Goal: Task Accomplishment & Management: Complete application form

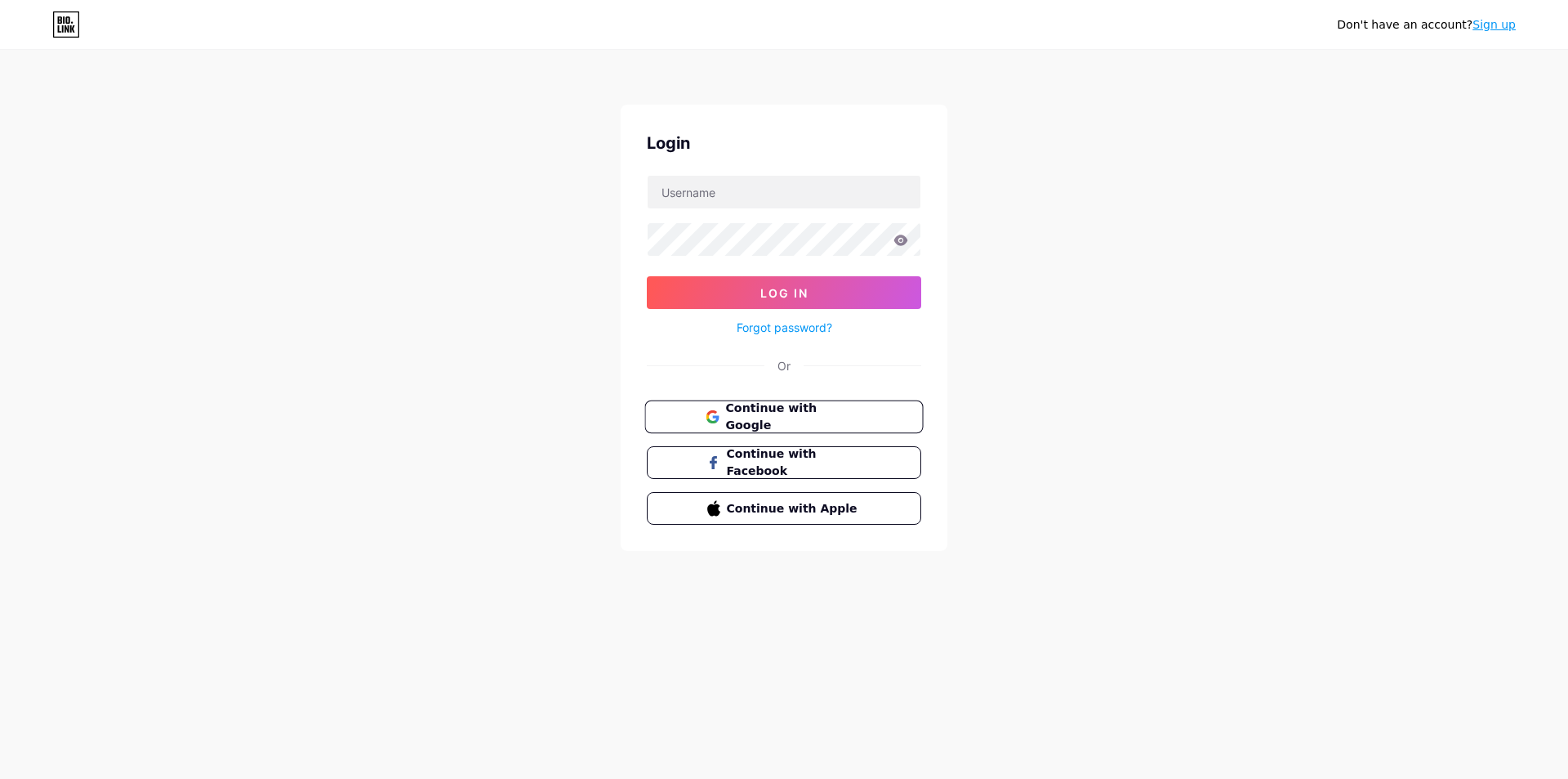
click at [839, 414] on span "Continue with Google" at bounding box center [793, 417] width 137 height 35
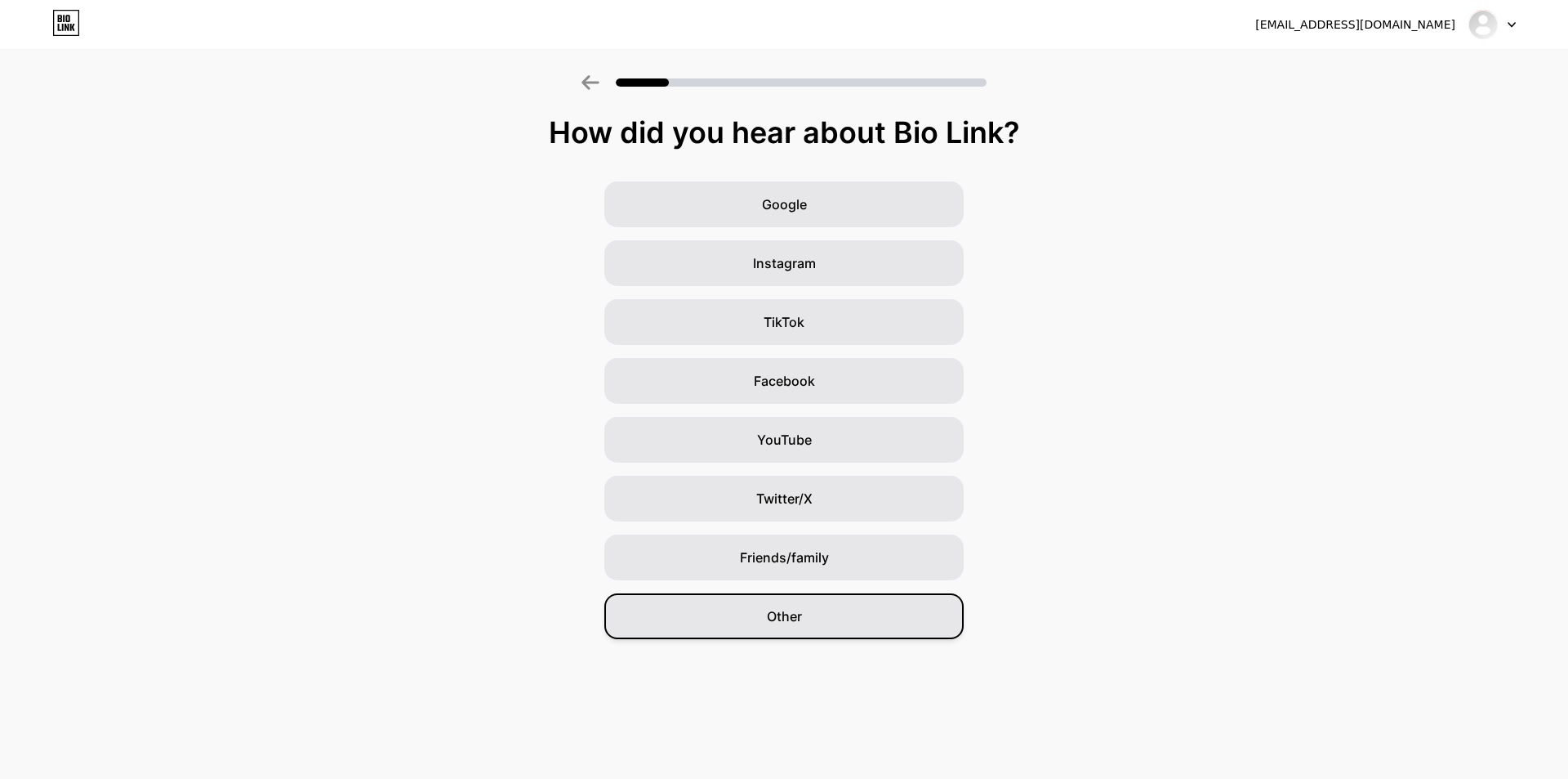
click at [852, 608] on div "Other" at bounding box center [784, 616] width 359 height 46
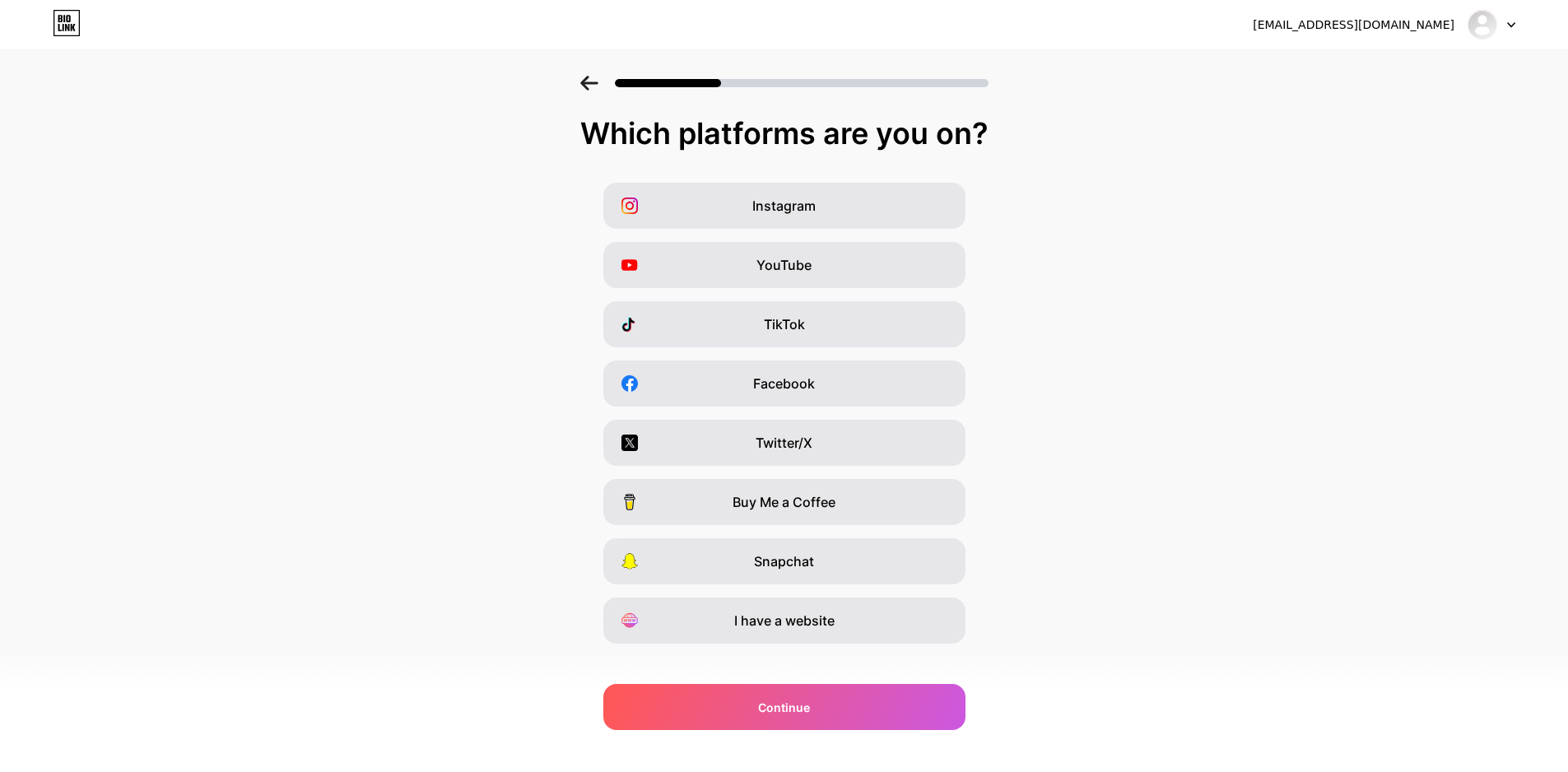
click at [821, 736] on div "[EMAIL_ADDRESS][DOMAIN_NAME] Logout Link Copied Which platforms are you on? Ins…" at bounding box center [784, 396] width 1568 height 792
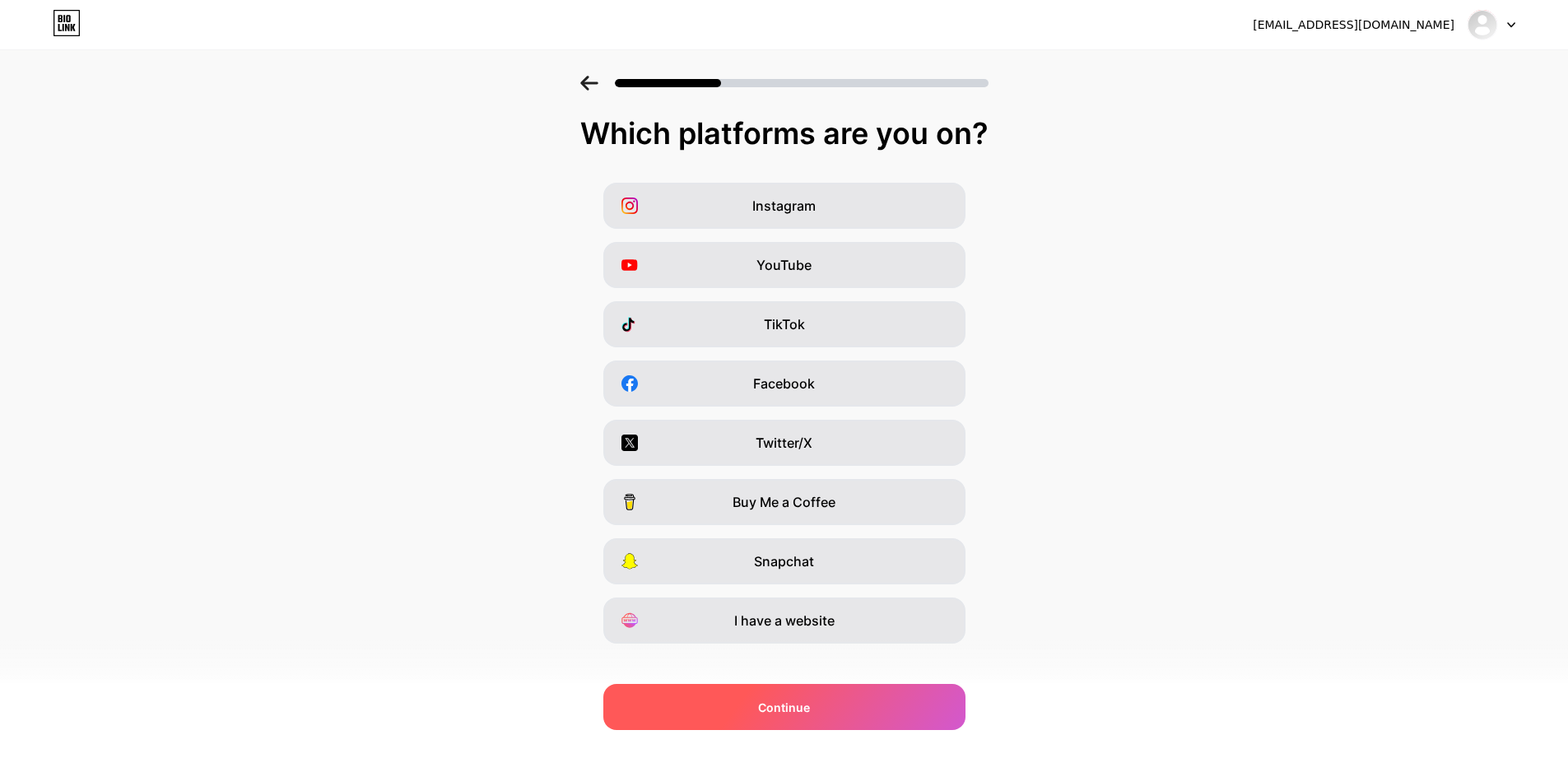
click at [808, 706] on span "Continue" at bounding box center [784, 707] width 52 height 17
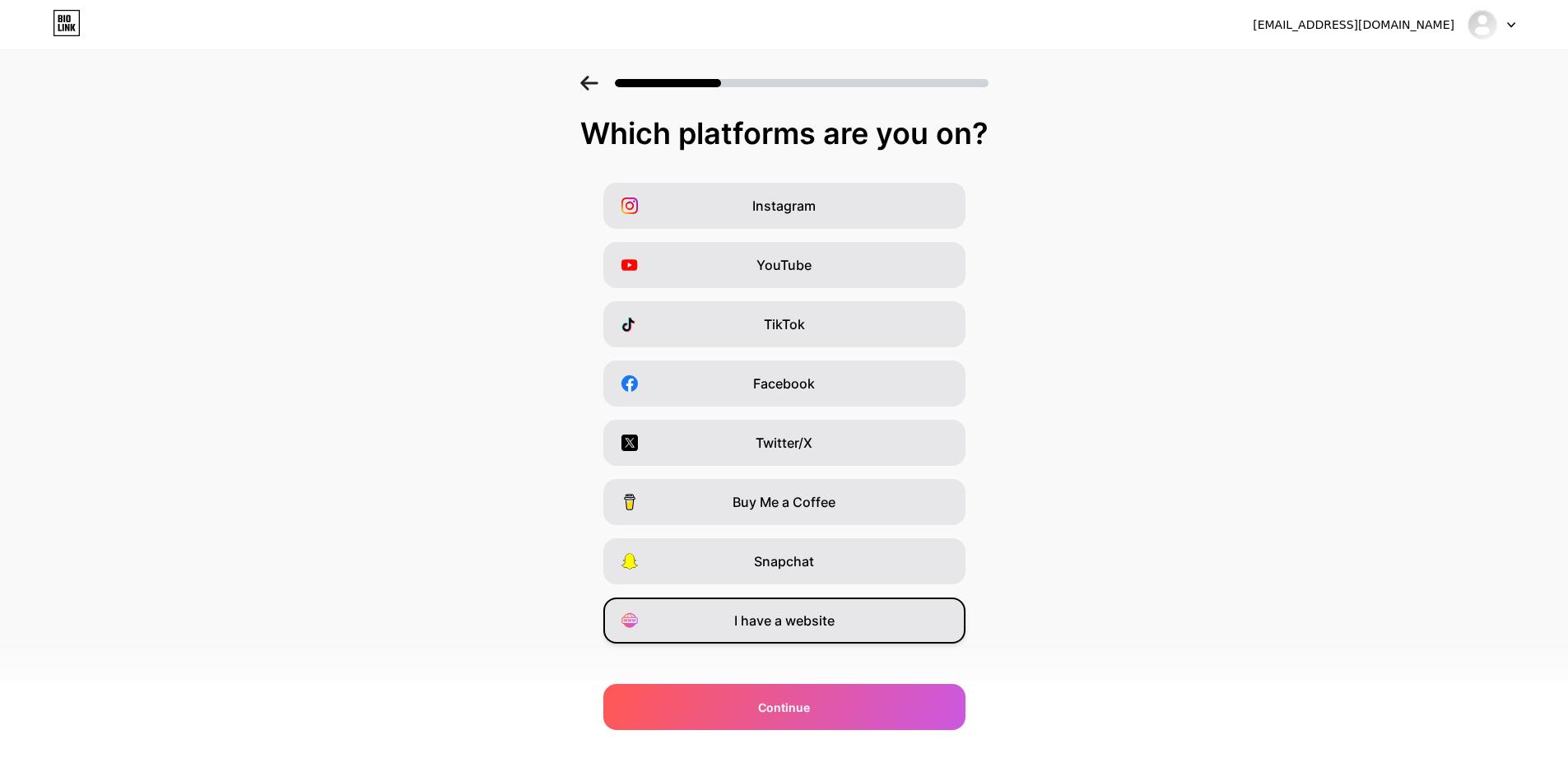
click at [789, 627] on span "I have a website" at bounding box center [784, 620] width 101 height 20
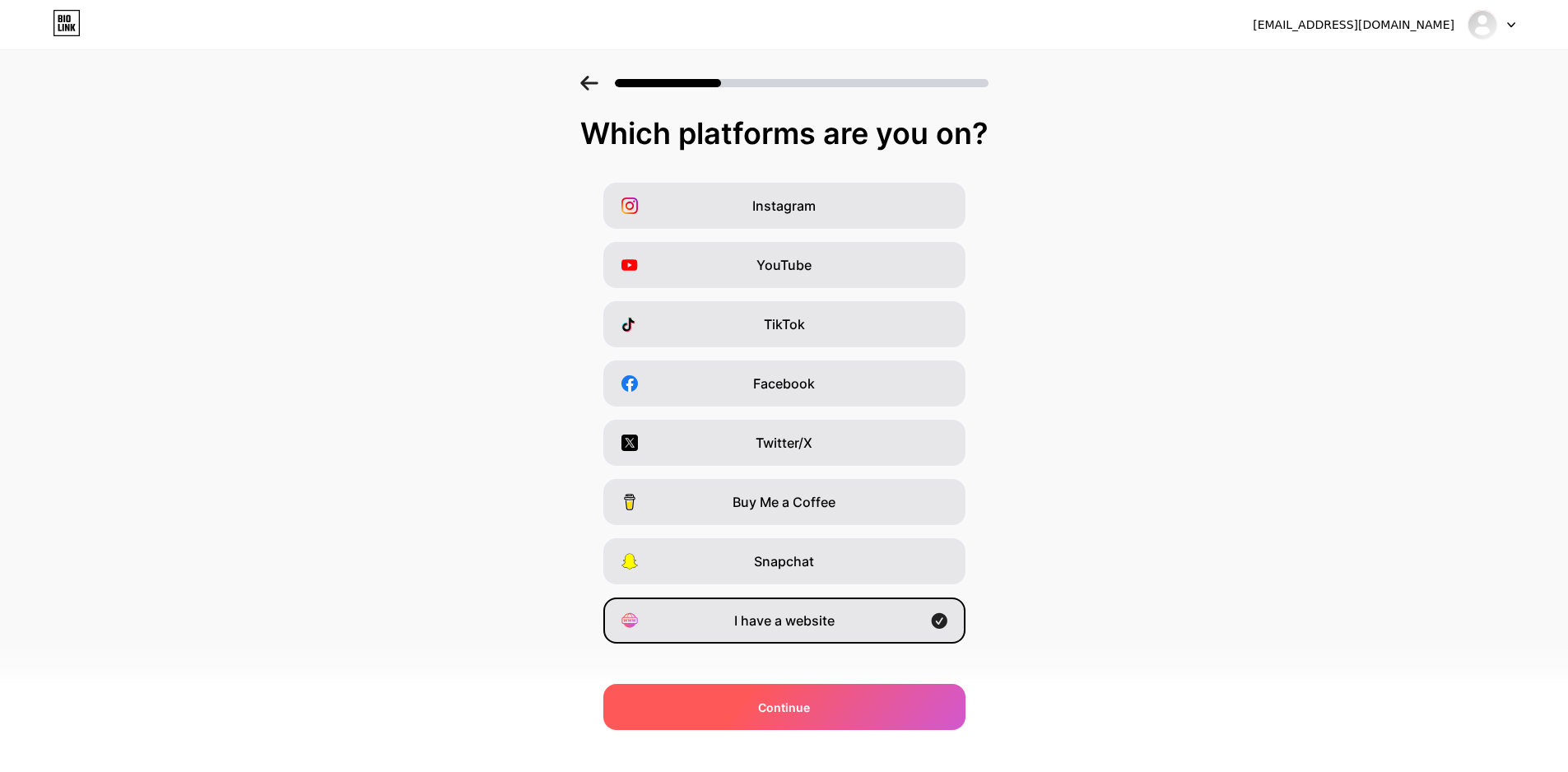
click at [791, 711] on span "Continue" at bounding box center [784, 707] width 52 height 17
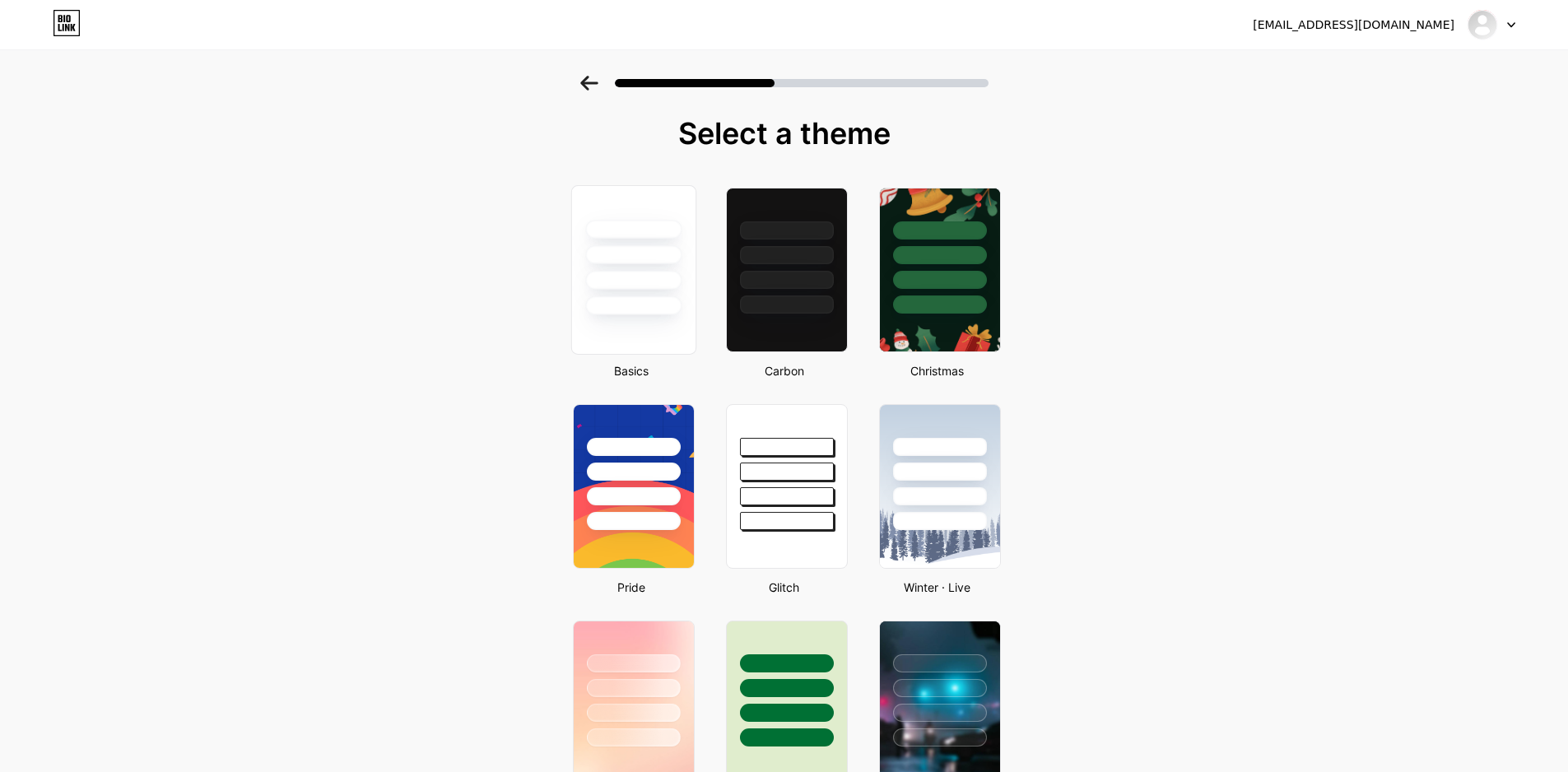
click at [656, 234] on div at bounding box center [633, 228] width 97 height 19
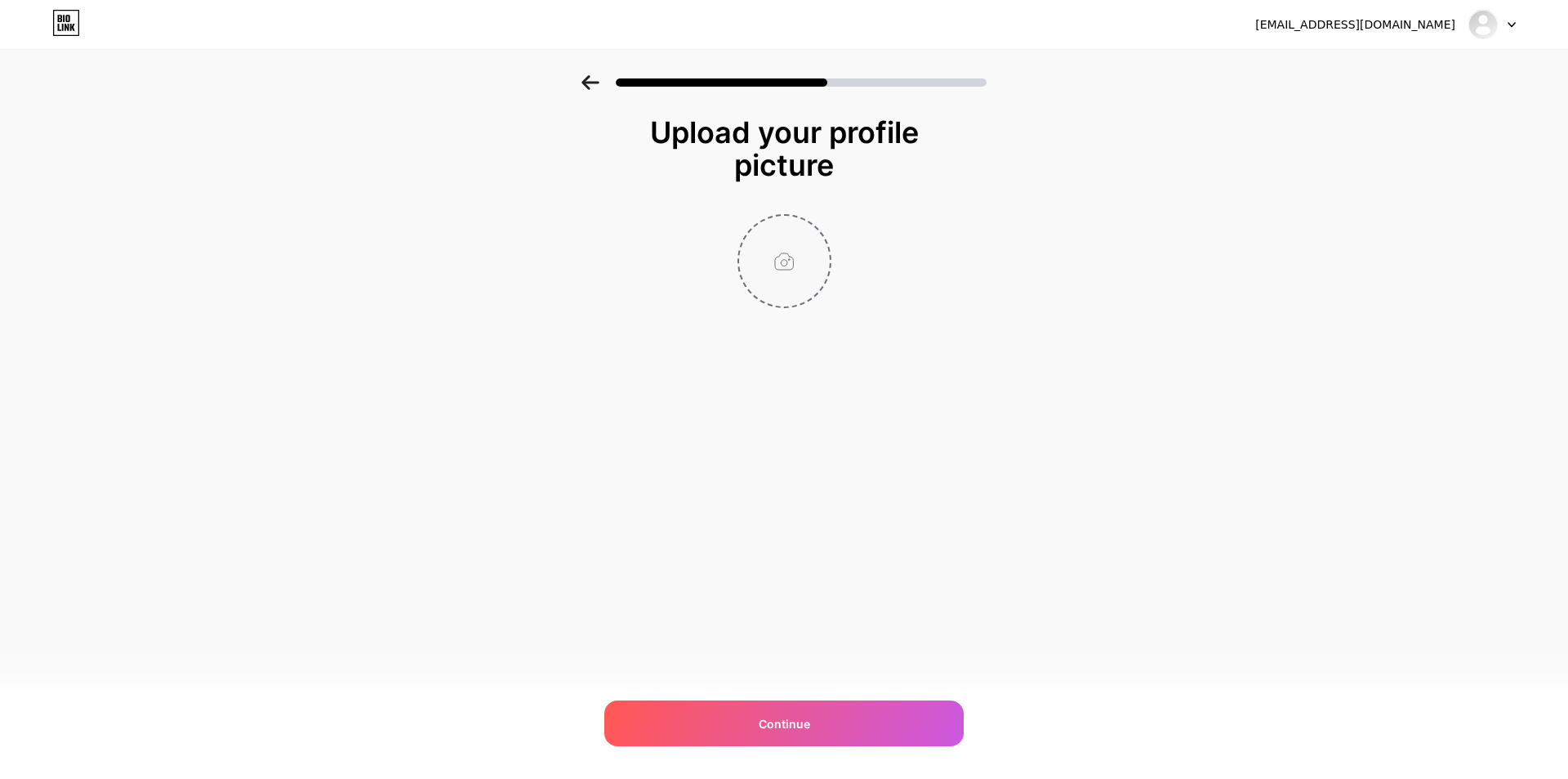
click at [787, 258] on input "file" at bounding box center [784, 260] width 91 height 91
type input "C:\fakepath\LOGO ISOTOTO 1.jpg"
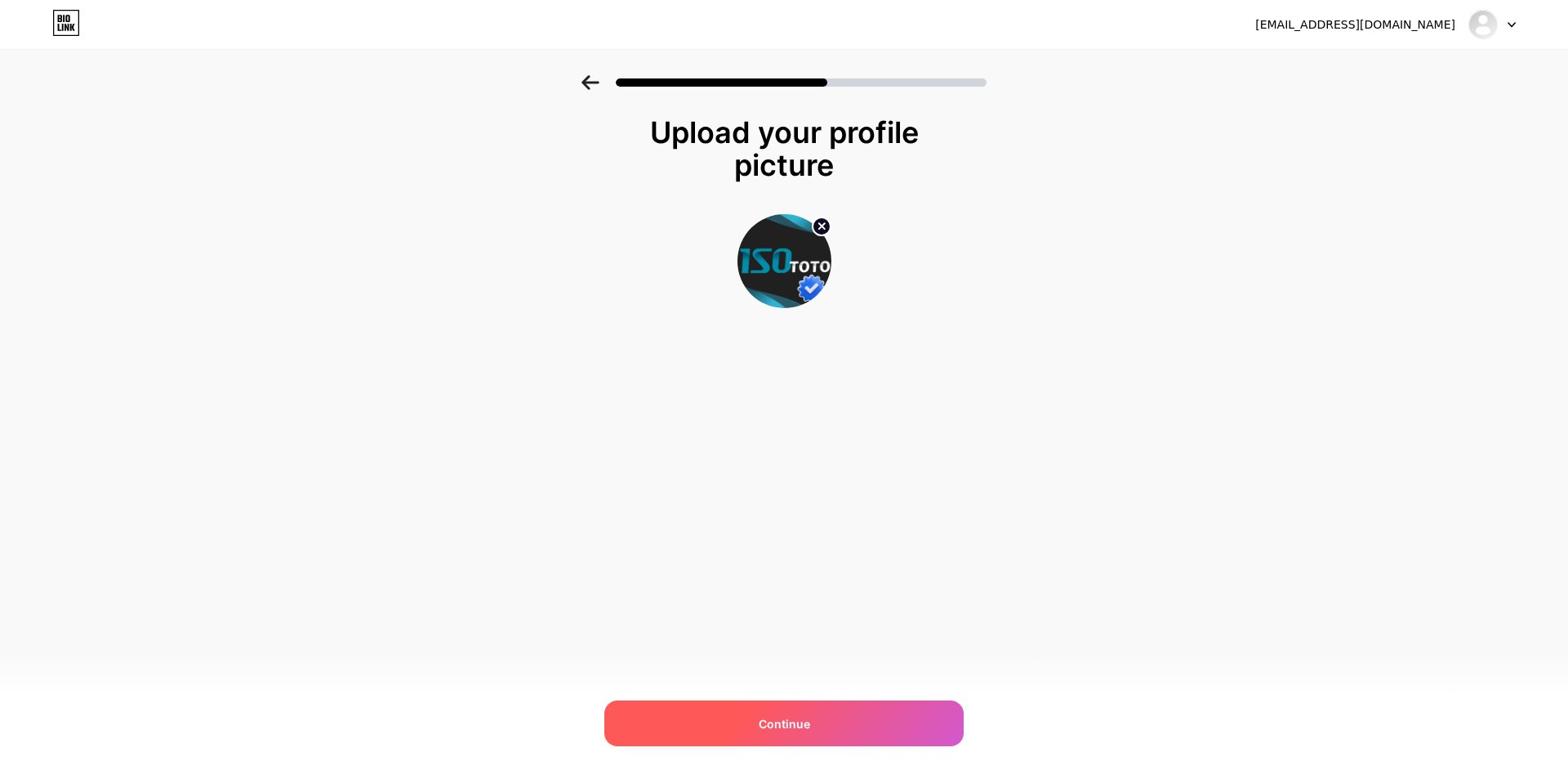
click at [828, 710] on div "Continue" at bounding box center [784, 723] width 359 height 46
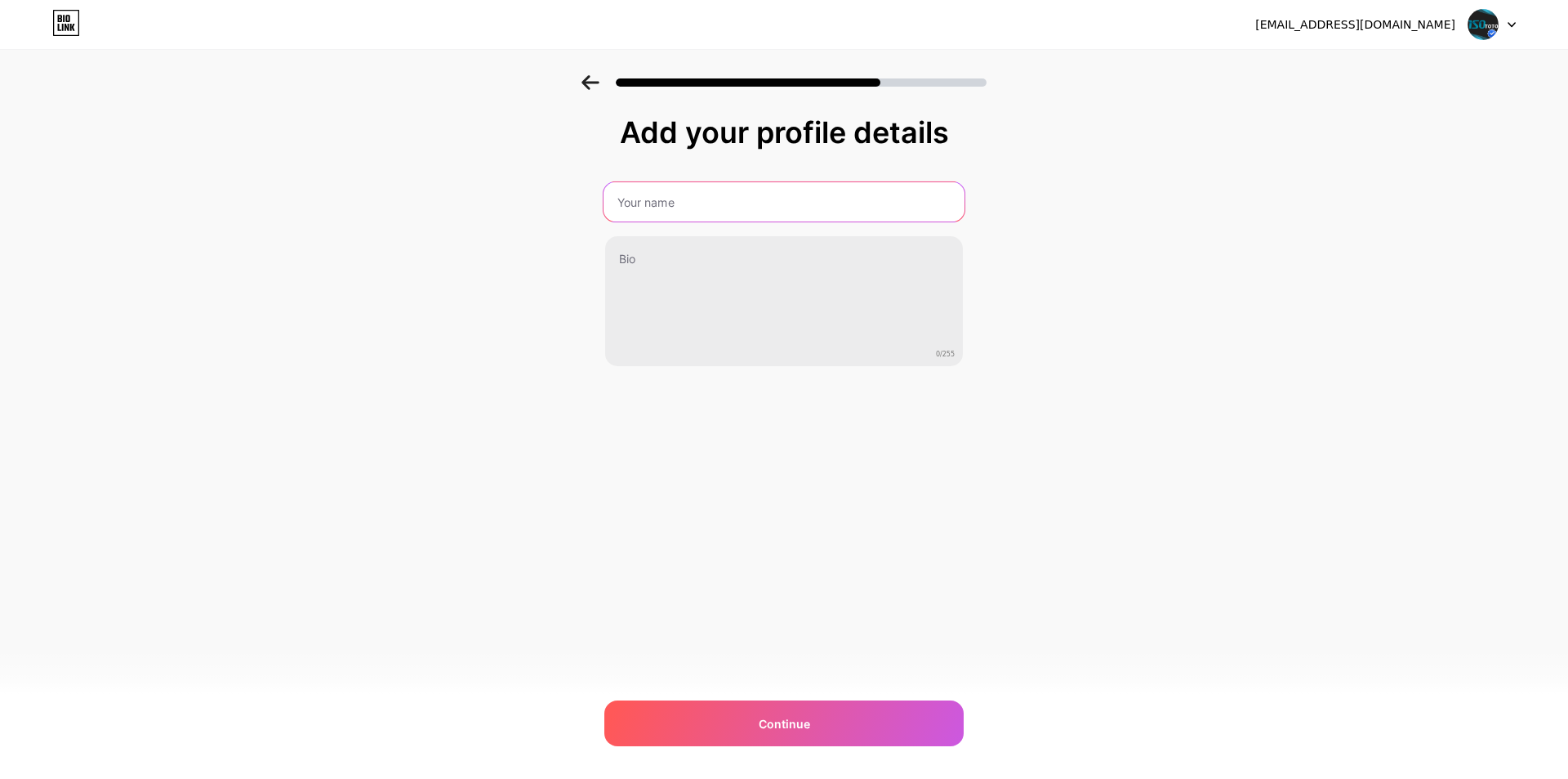
drag, startPoint x: 679, startPoint y: 201, endPoint x: 763, endPoint y: 221, distance: 86.3
click at [679, 201] on input "text" at bounding box center [784, 202] width 361 height 39
type input "ISOTOTO"
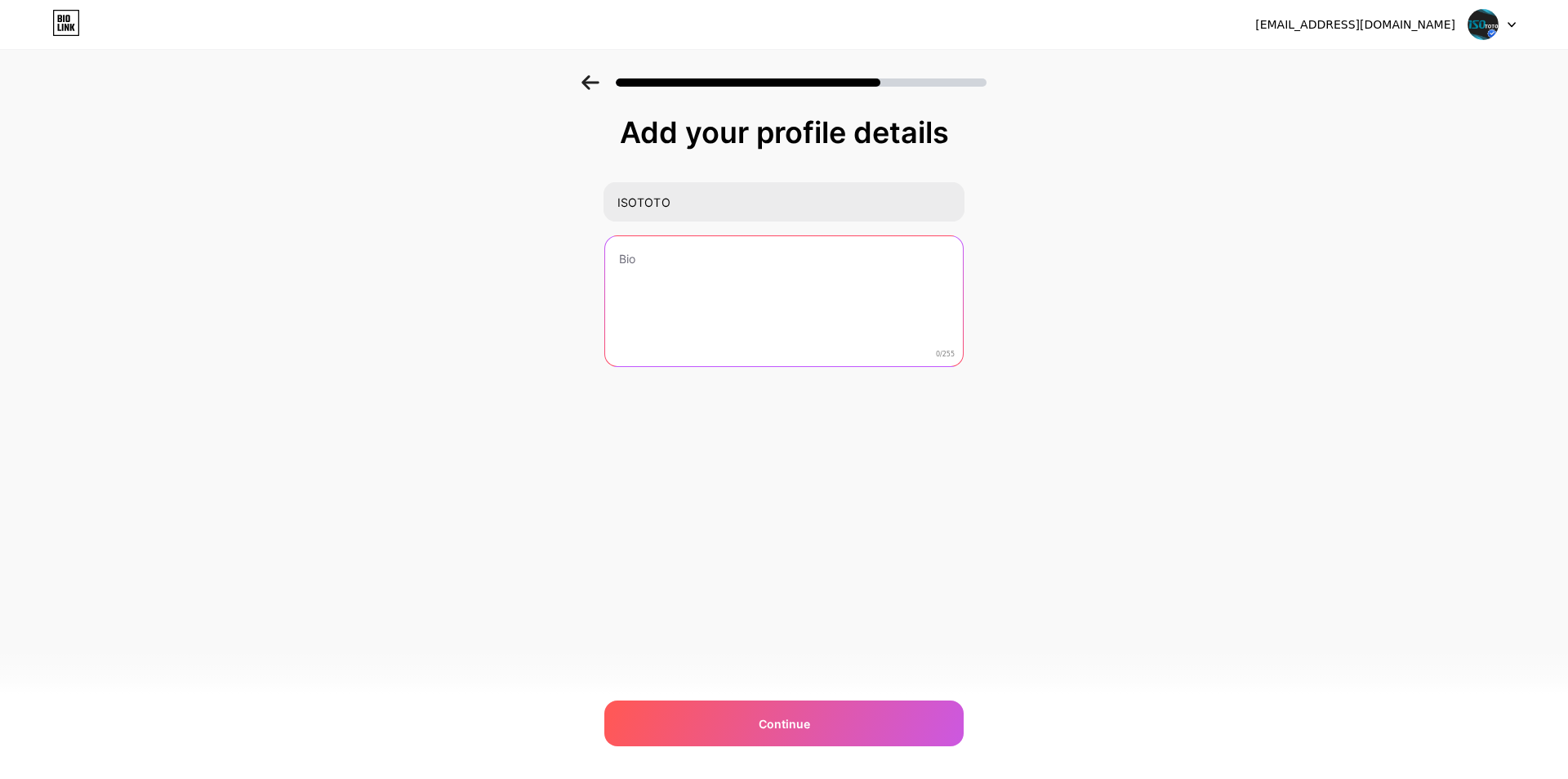
click at [646, 263] on textarea at bounding box center [784, 301] width 358 height 132
click at [876, 283] on textarea "ISOTOTO Platform Game Online" at bounding box center [784, 301] width 358 height 132
paste textarea "Terlengkap 🎮 • Aman 🛡️ • Terpercaya 💯"
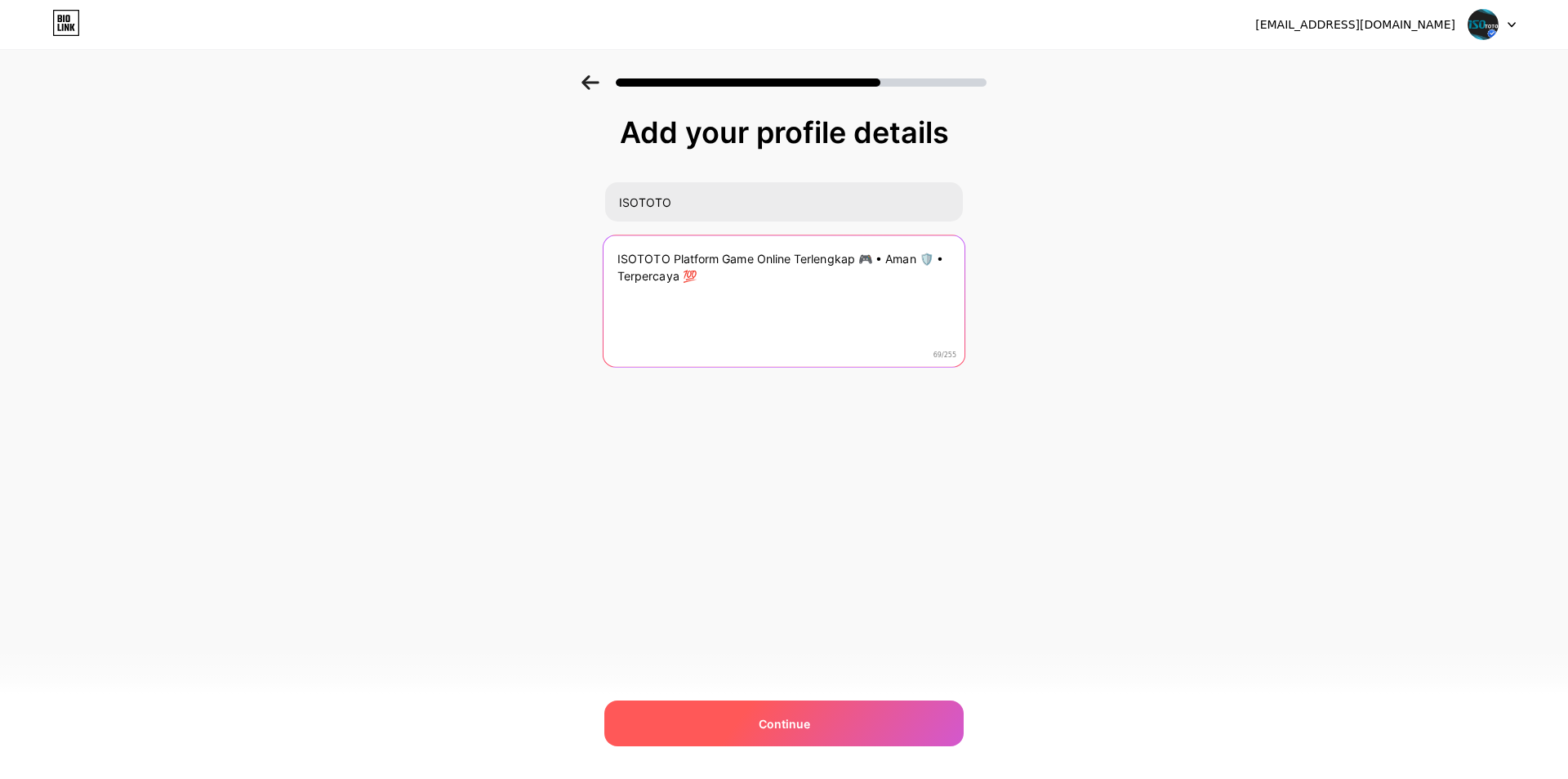
type textarea "ISOTOTO Platform Game Online Terlengkap 🎮 • Aman 🛡️ • Terpercaya 💯"
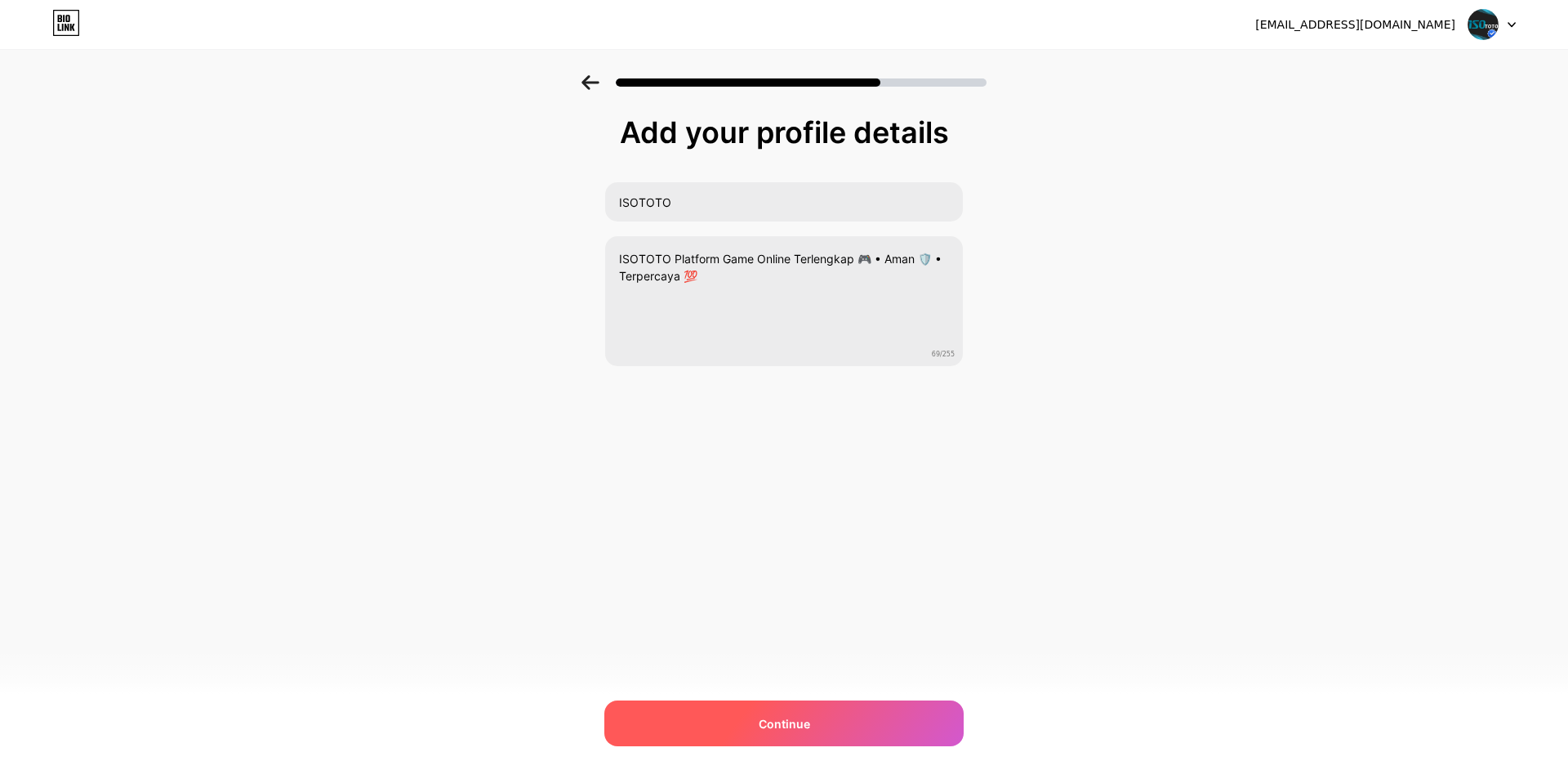
click at [847, 720] on div "Continue" at bounding box center [784, 723] width 359 height 46
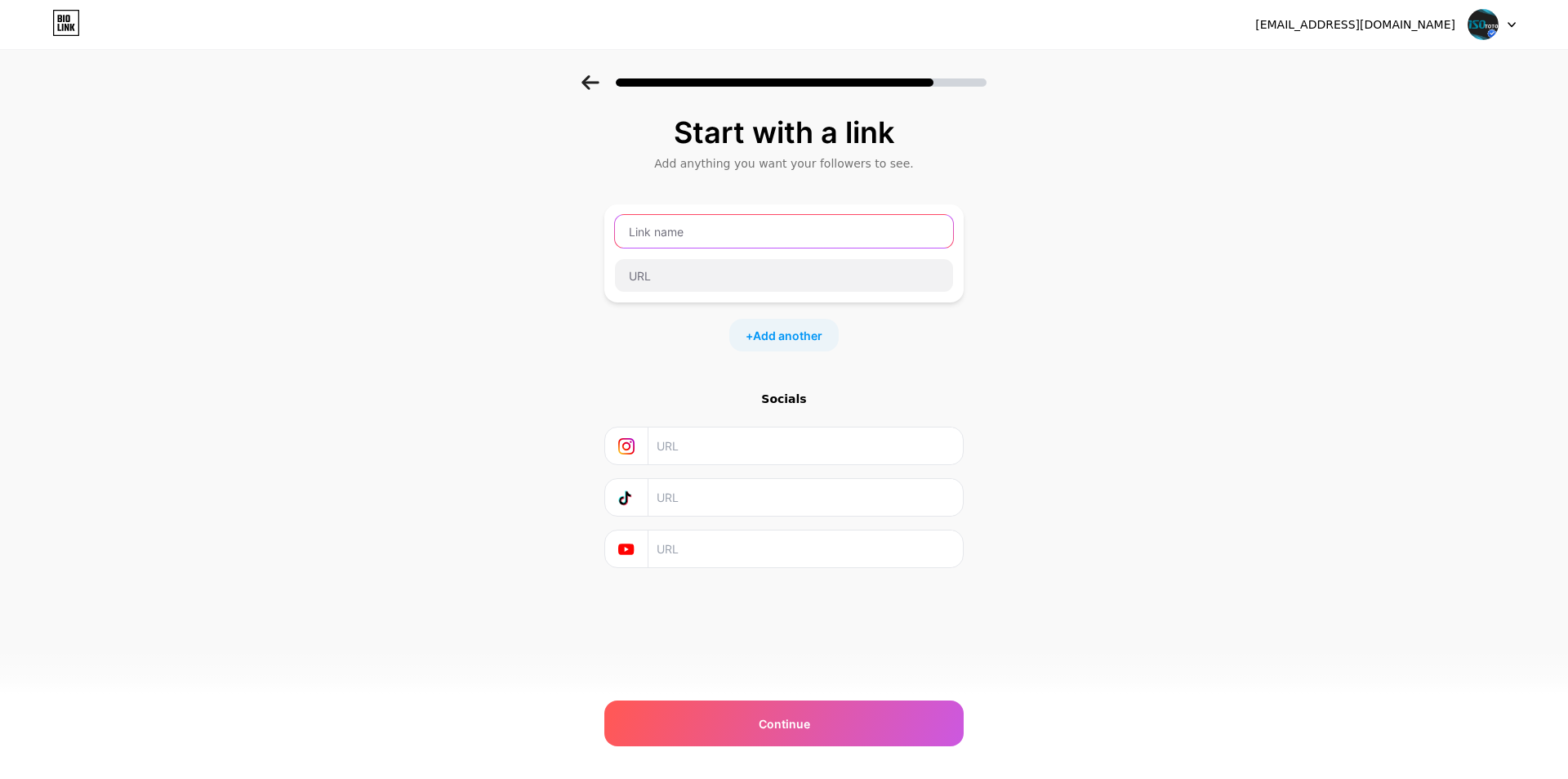
click at [729, 228] on input "text" at bounding box center [784, 231] width 338 height 33
type input "LOGIN / MASUK"
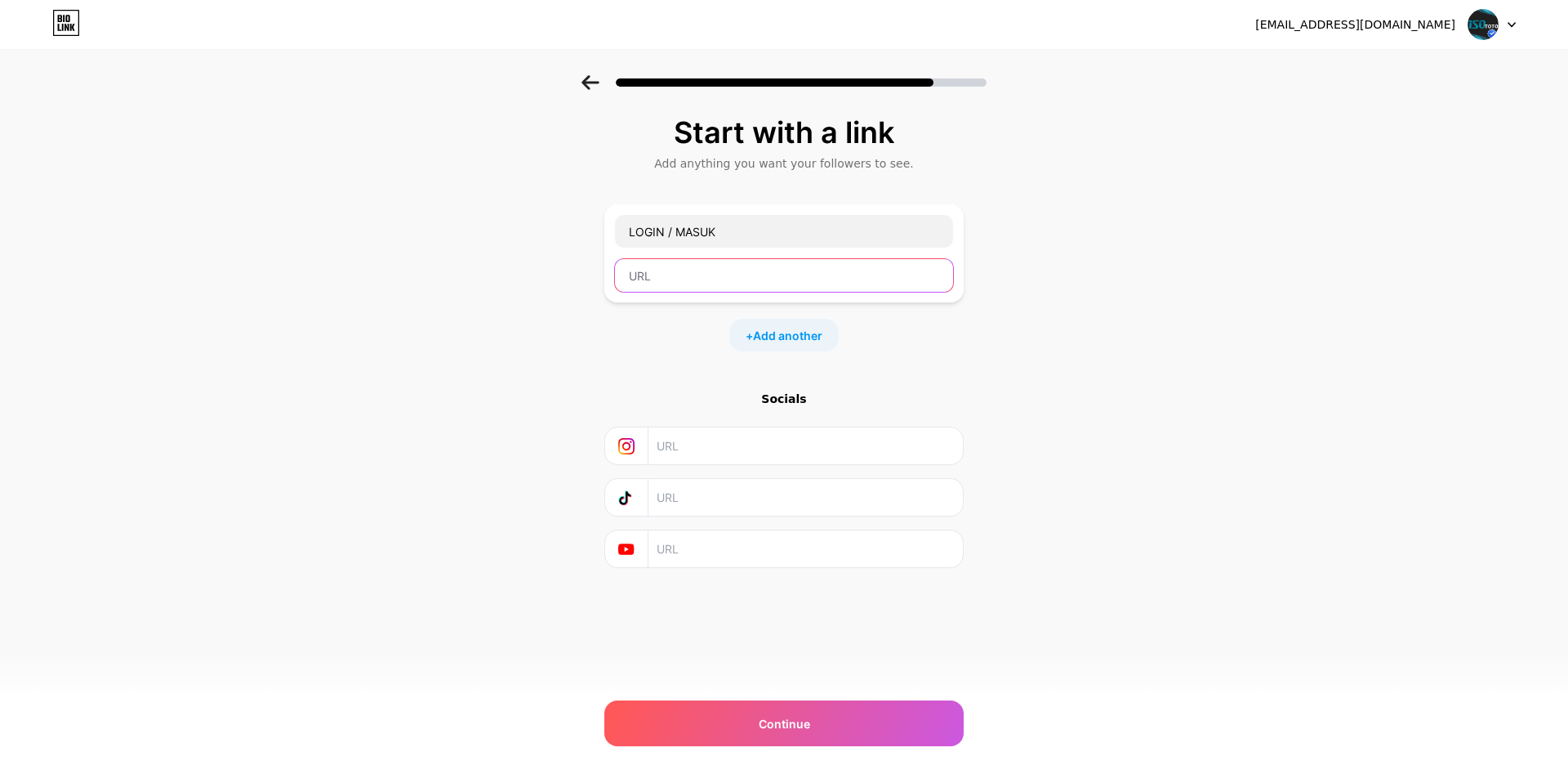
click at [755, 288] on input "text" at bounding box center [784, 275] width 338 height 33
paste input "[URL][DOMAIN_NAME]"
type input "[URL][DOMAIN_NAME]"
click at [928, 326] on div "+ Add another" at bounding box center [784, 335] width 359 height 33
click at [785, 333] on span "Add another" at bounding box center [788, 335] width 70 height 17
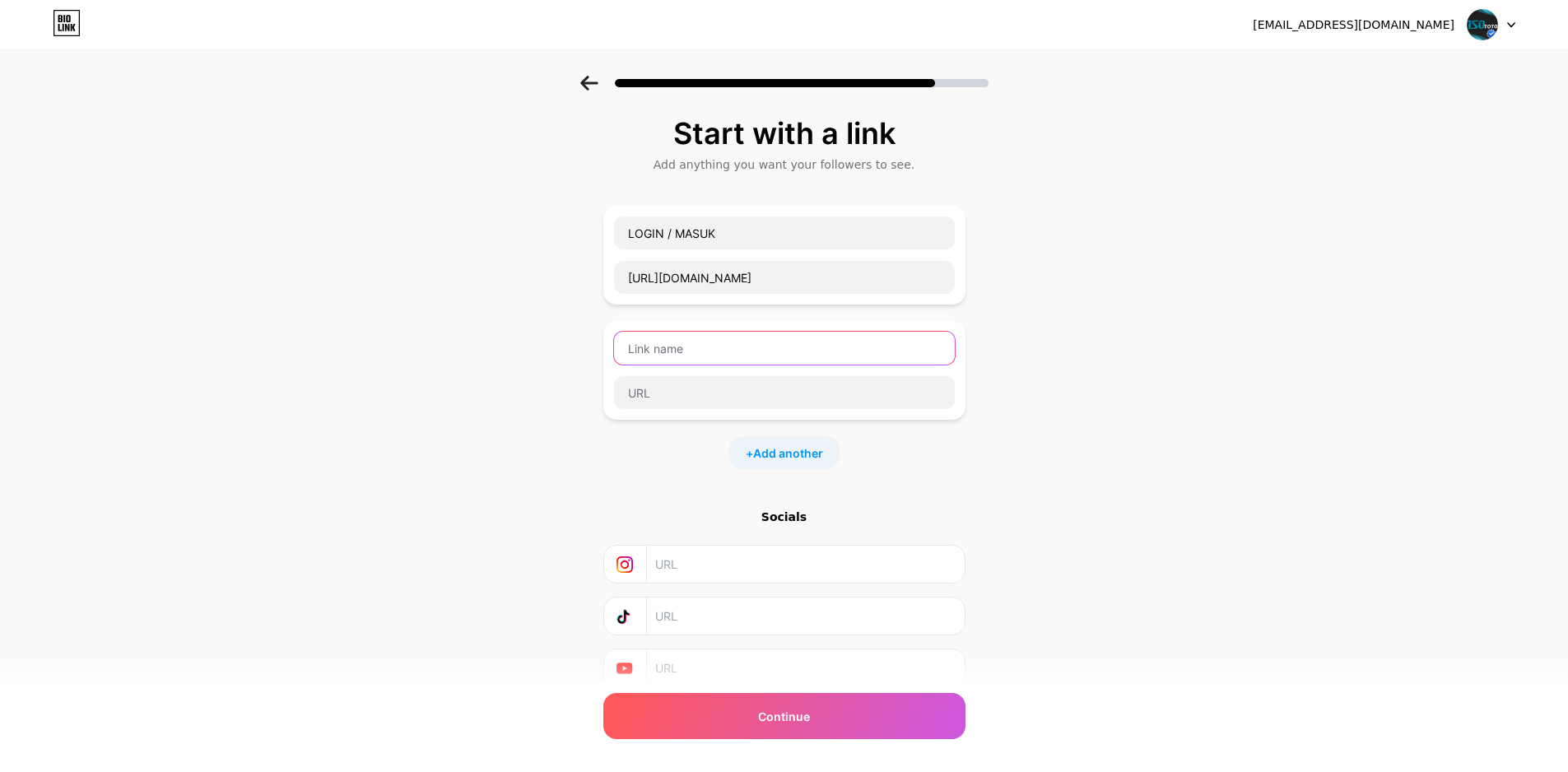
click at [757, 348] on input "text" at bounding box center [784, 348] width 341 height 33
type input "A"
type input "LOGIN ALTERNATIF"
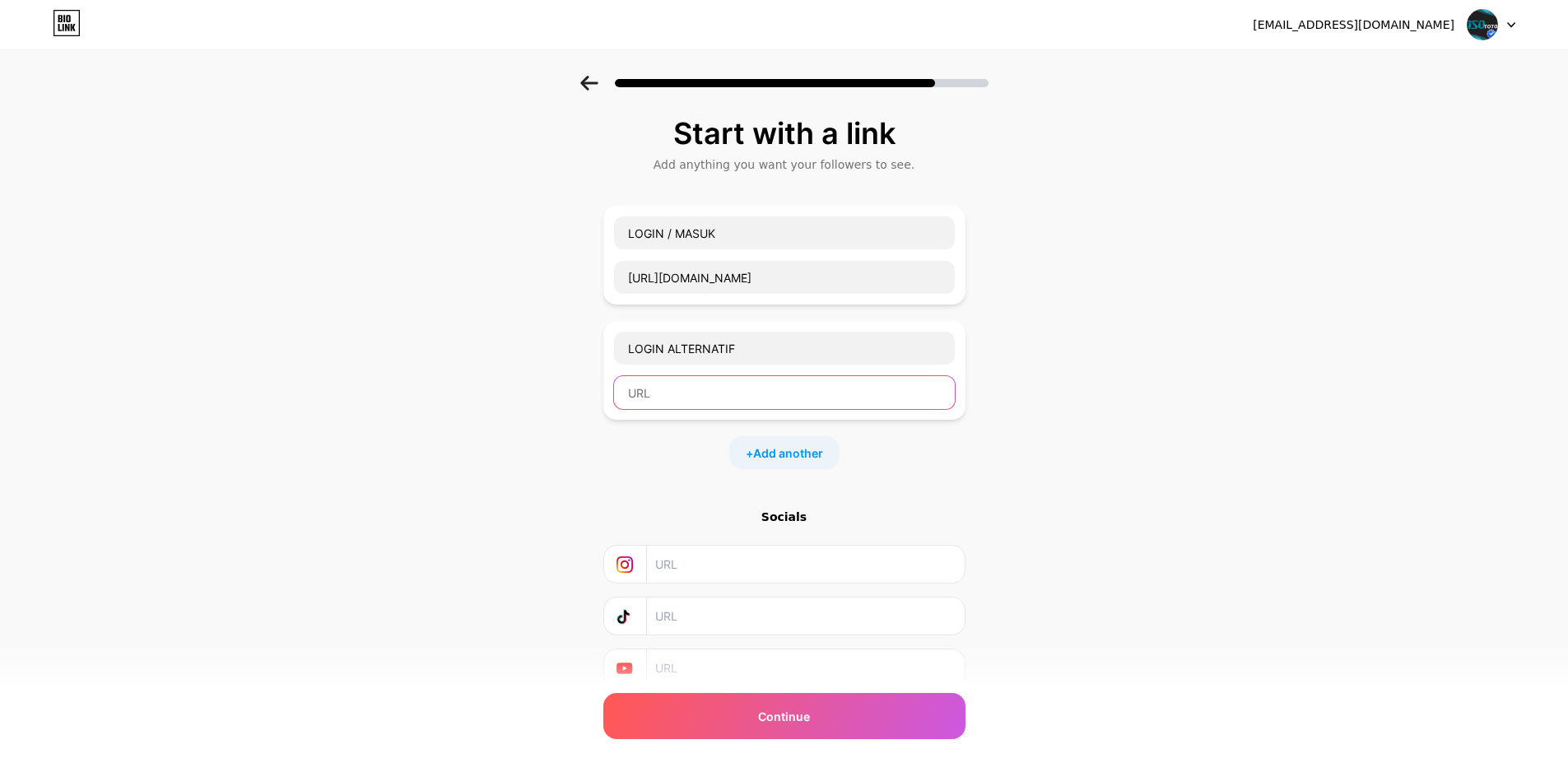
click at [692, 384] on input "text" at bounding box center [784, 393] width 341 height 33
paste input "[URL][DOMAIN_NAME]"
type input "[URL][DOMAIN_NAME]"
click at [806, 448] on span "Add another" at bounding box center [788, 453] width 70 height 17
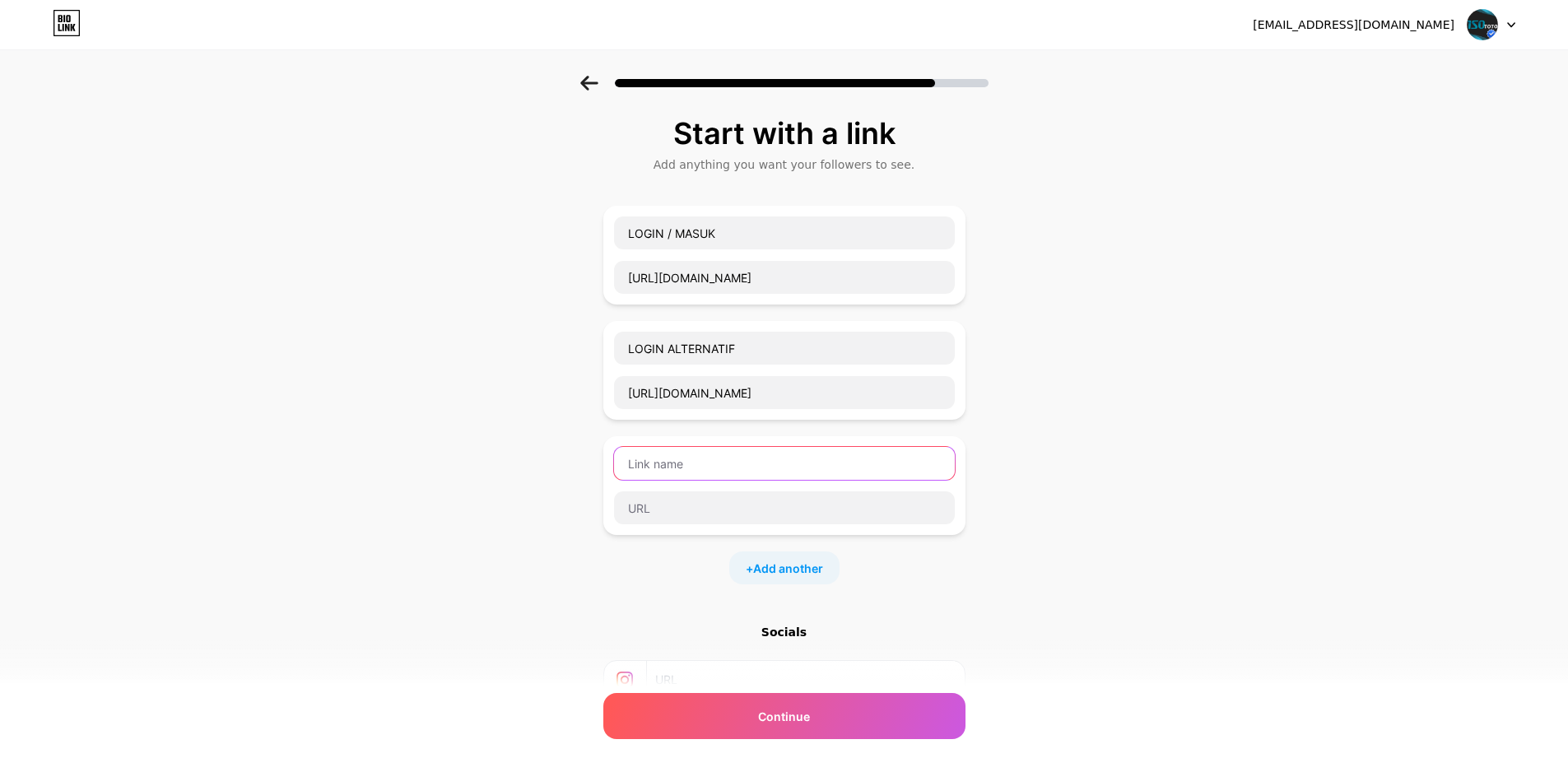
click at [803, 448] on input "text" at bounding box center [784, 464] width 341 height 33
type input "DAFTAR AKUN"
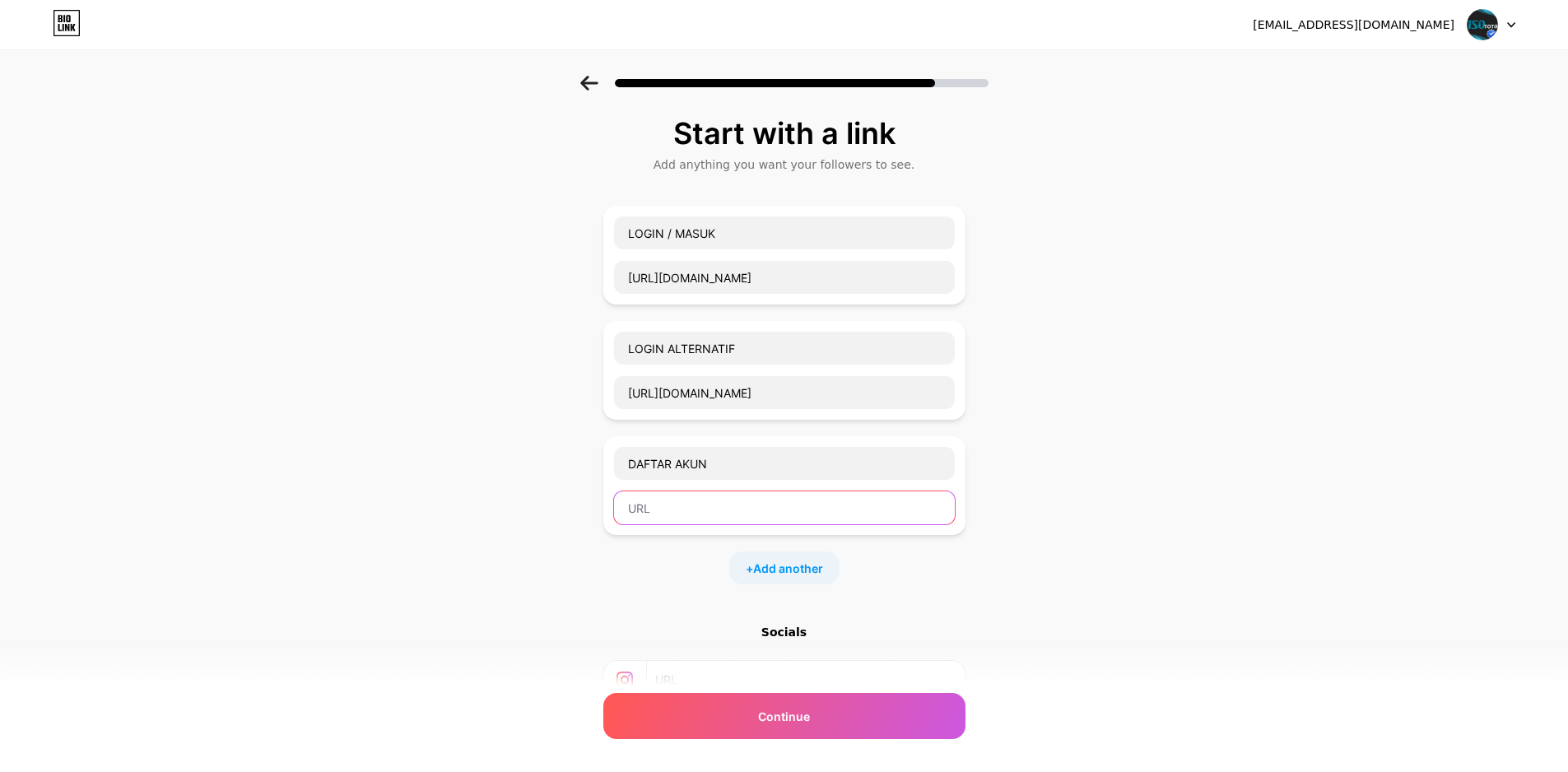
click at [770, 508] on input "text" at bounding box center [784, 508] width 341 height 33
paste input "[URL][DOMAIN_NAME]"
type input "[URL][DOMAIN_NAME]"
click at [781, 558] on div "+ Add another" at bounding box center [784, 567] width 111 height 33
click at [777, 576] on input "text" at bounding box center [784, 578] width 341 height 33
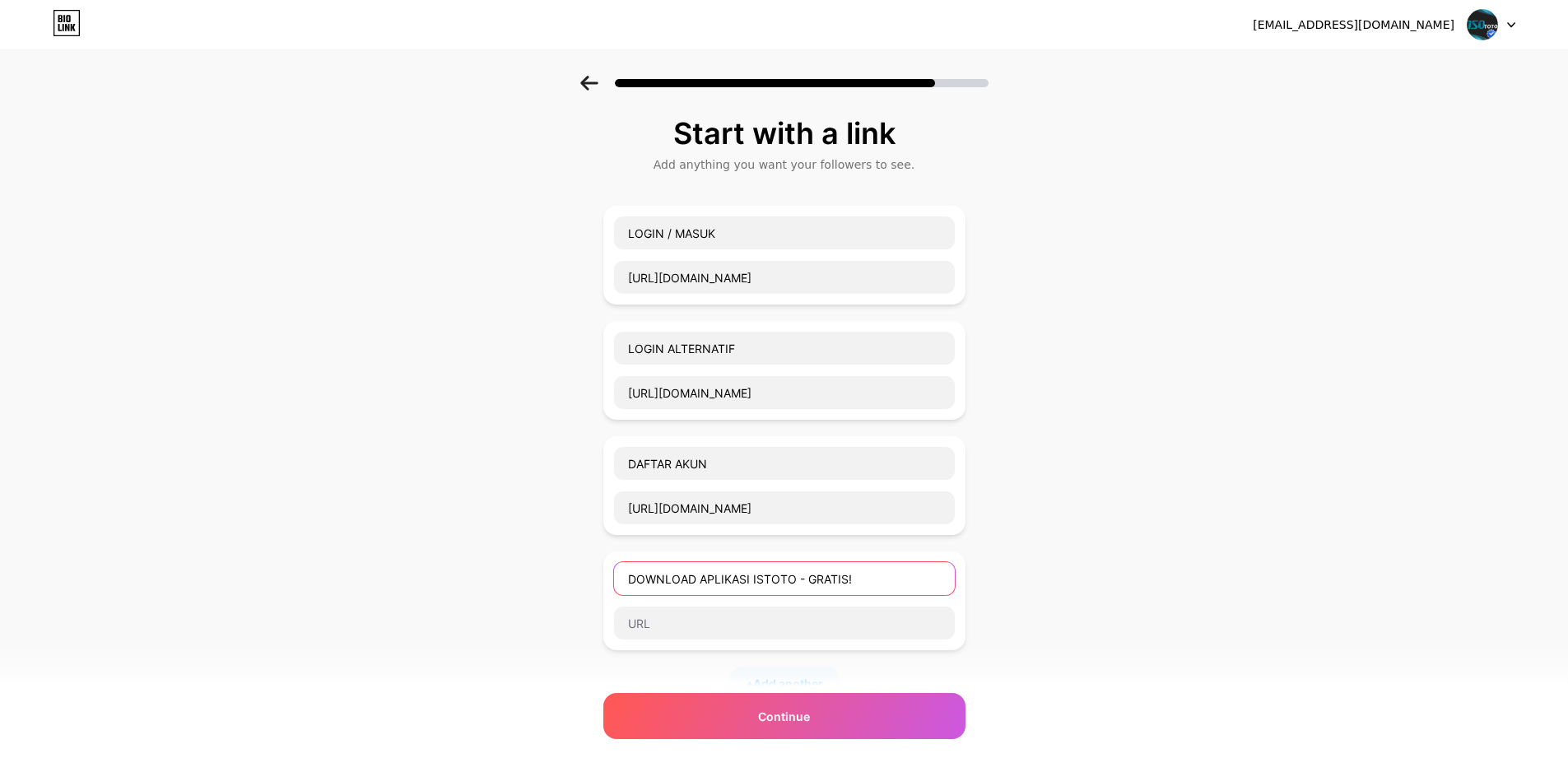
type input "DOWNLOAD APLIKASI ISTOTO - GRATIS!"
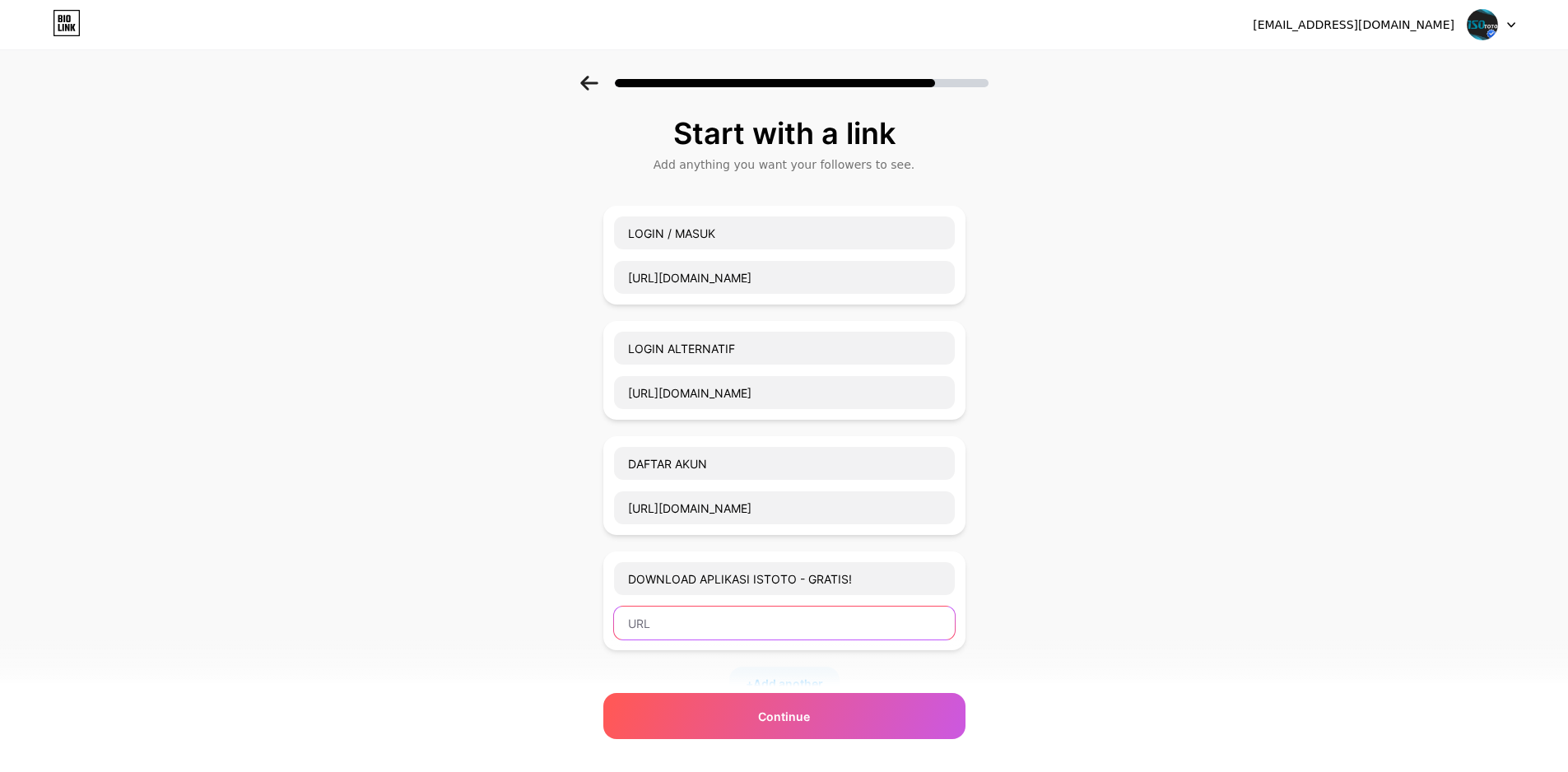
click at [652, 614] on input "text" at bounding box center [784, 623] width 341 height 33
paste input "[URL][DOMAIN_NAME]"
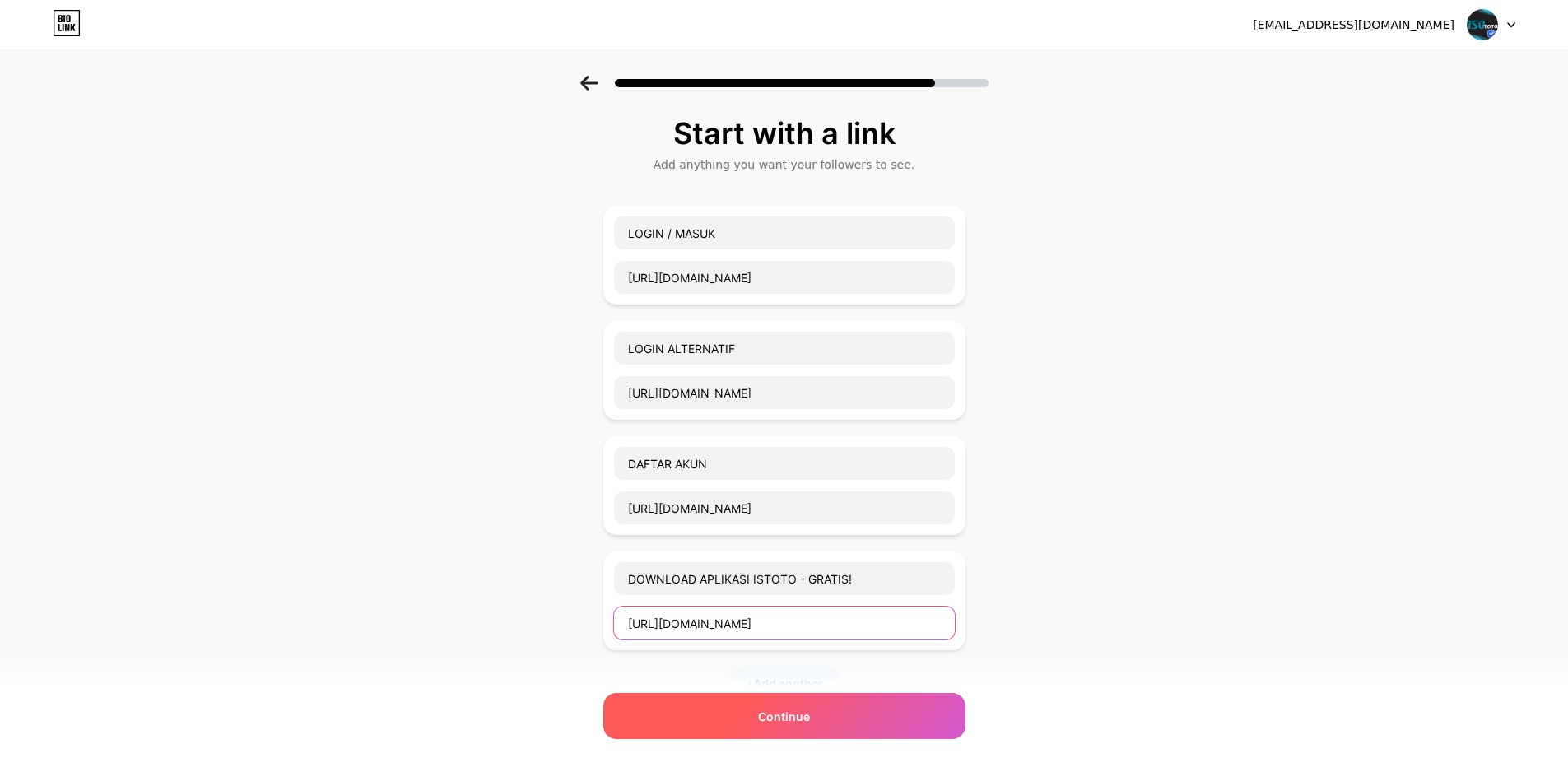
type input "[URL][DOMAIN_NAME]"
click at [703, 701] on div "Continue" at bounding box center [784, 716] width 362 height 46
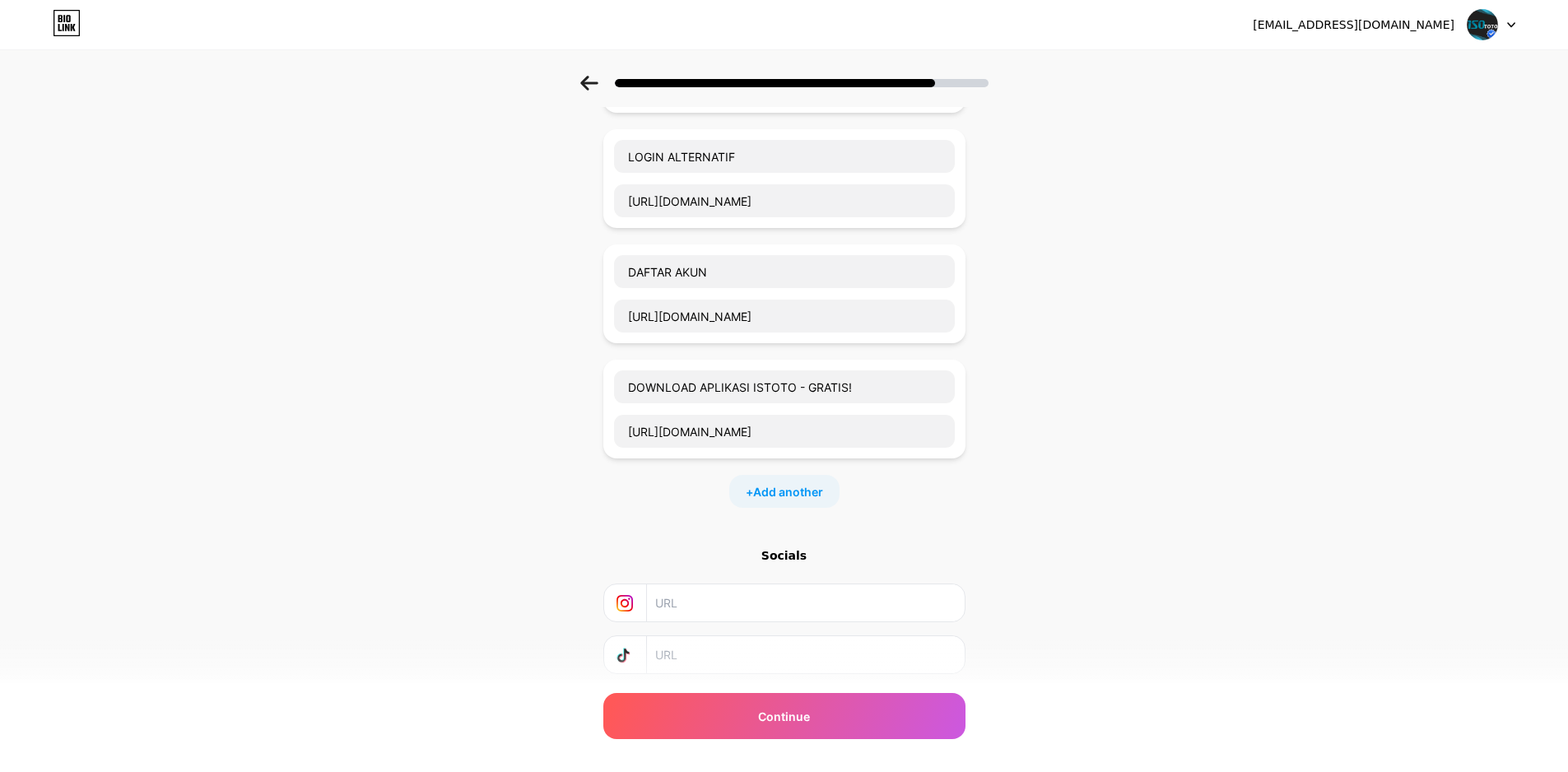
scroll to position [247, 0]
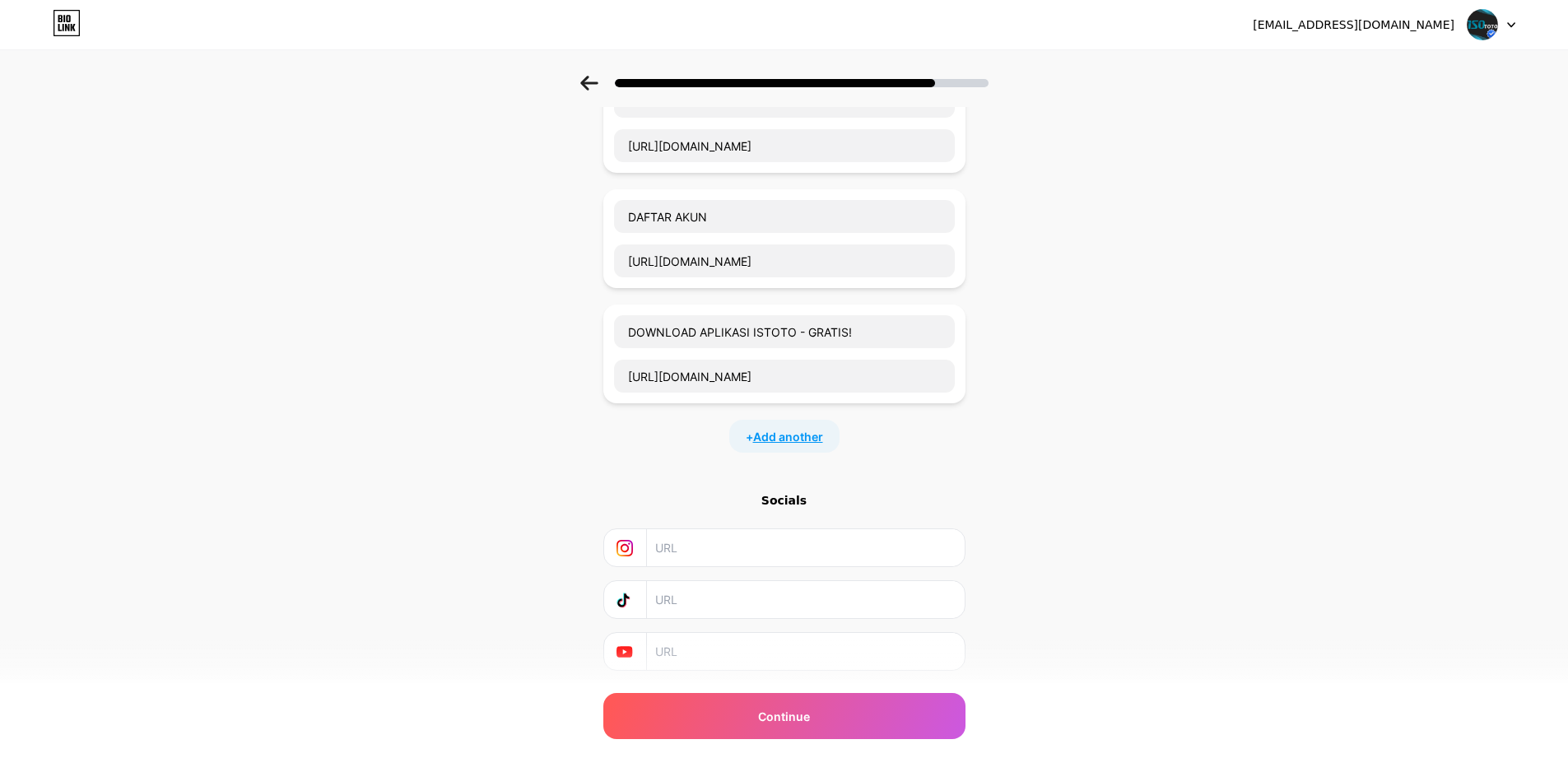
click at [788, 432] on span "Add another" at bounding box center [788, 436] width 70 height 17
click at [756, 449] on input "text" at bounding box center [784, 447] width 341 height 33
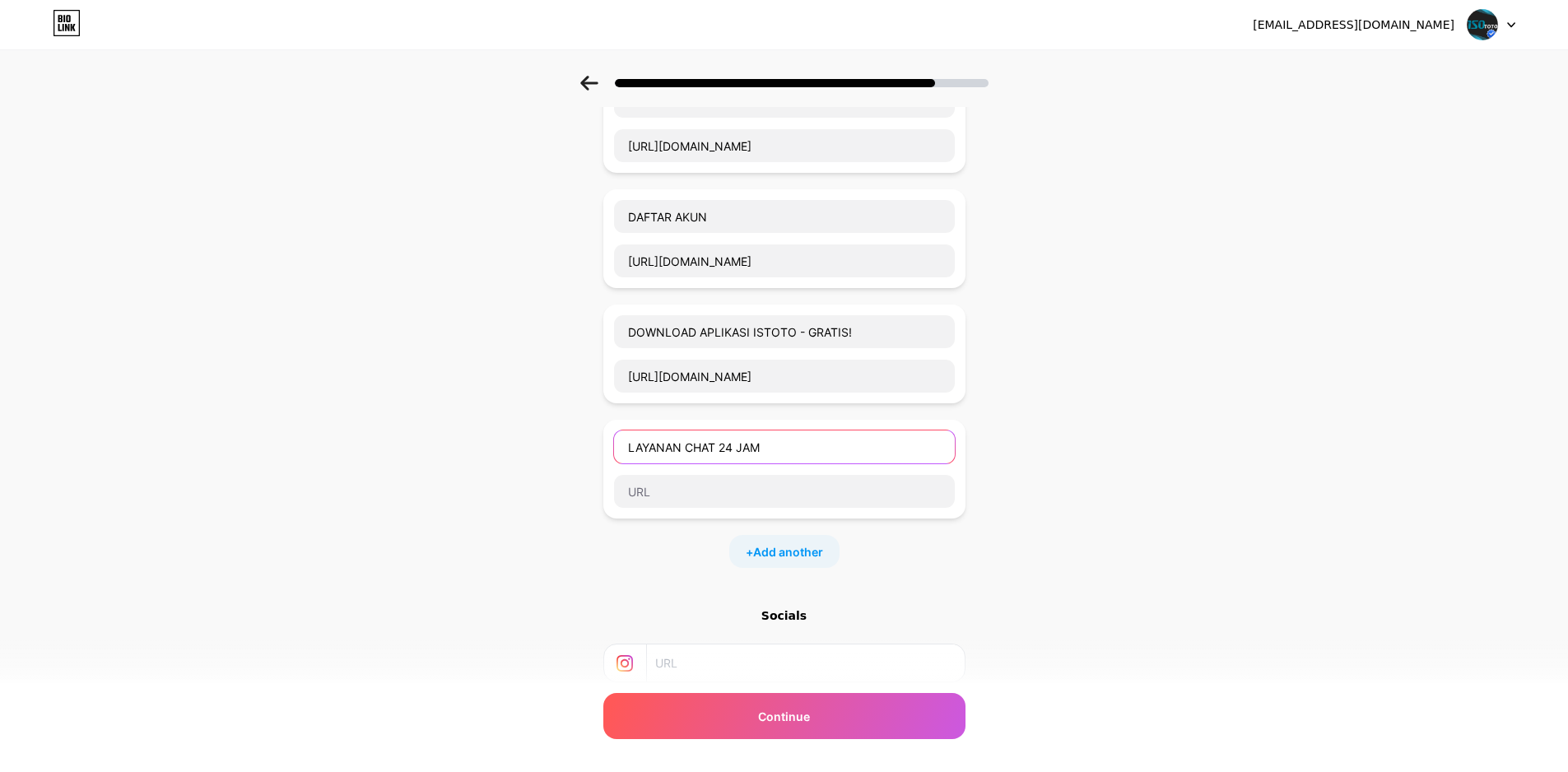
type input "LAYANAN CHAT 24 JAM"
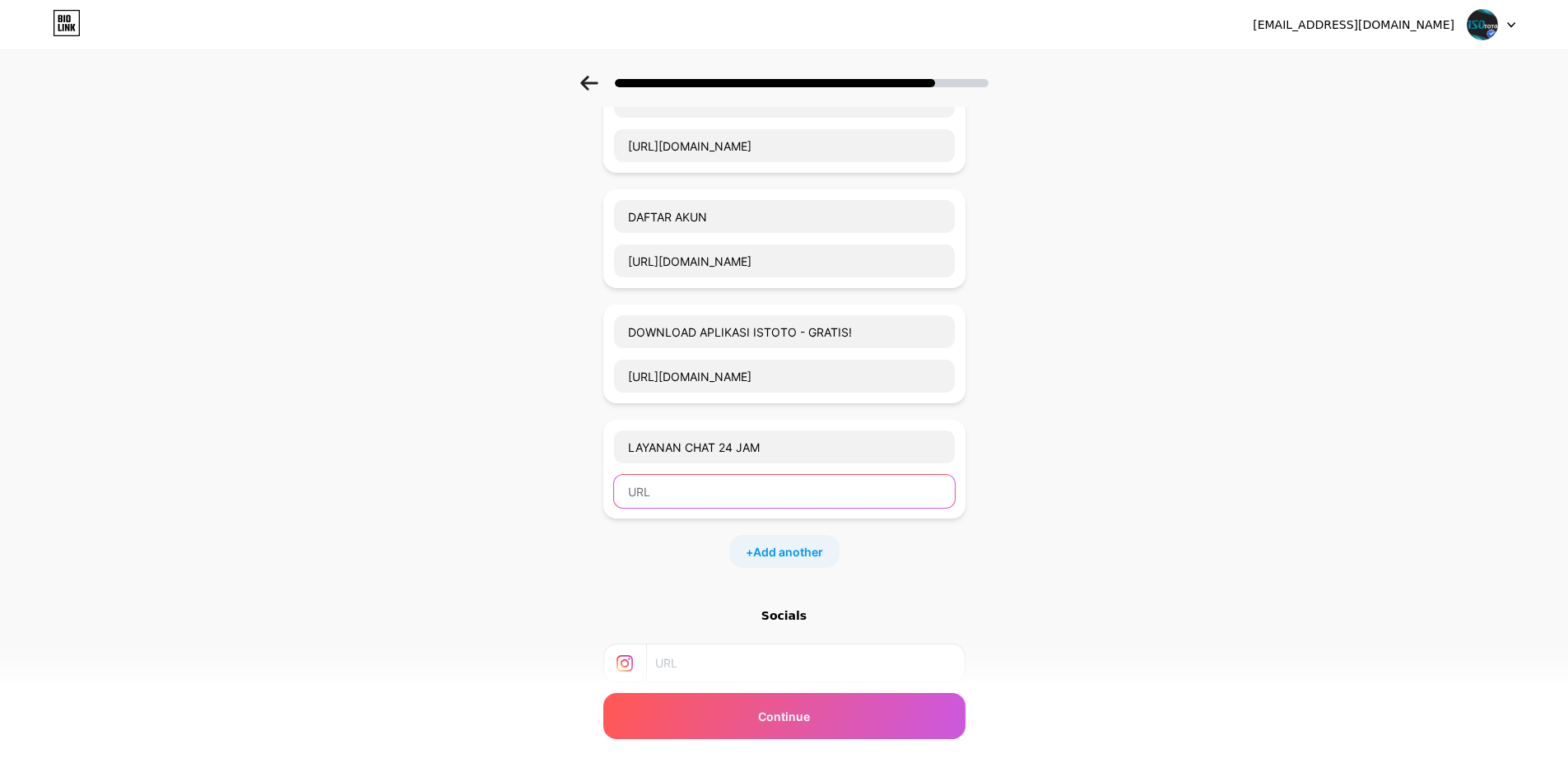
click at [727, 490] on input "text" at bounding box center [784, 492] width 341 height 33
paste input "[URL][DOMAIN_NAME]"
type input "[URL][DOMAIN_NAME]"
click at [488, 522] on div "Start with a link Add anything you want your followers to see. LOGIN / MASUK [U…" at bounding box center [784, 348] width 1568 height 1039
click at [593, 560] on div "Start with a link Add anything you want your followers to see. LOGIN / MASUK [U…" at bounding box center [784, 348] width 1568 height 1039
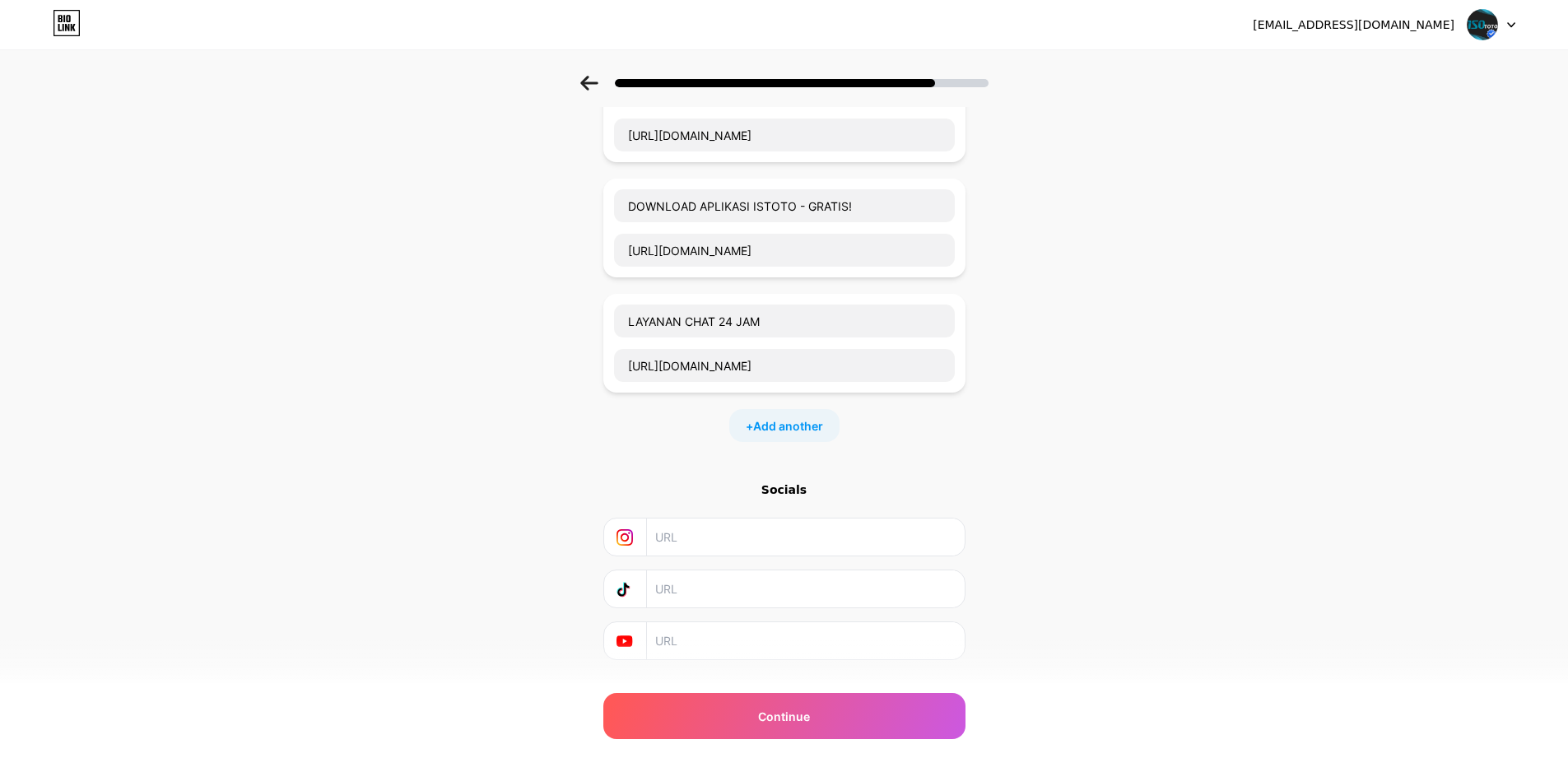
scroll to position [409, 0]
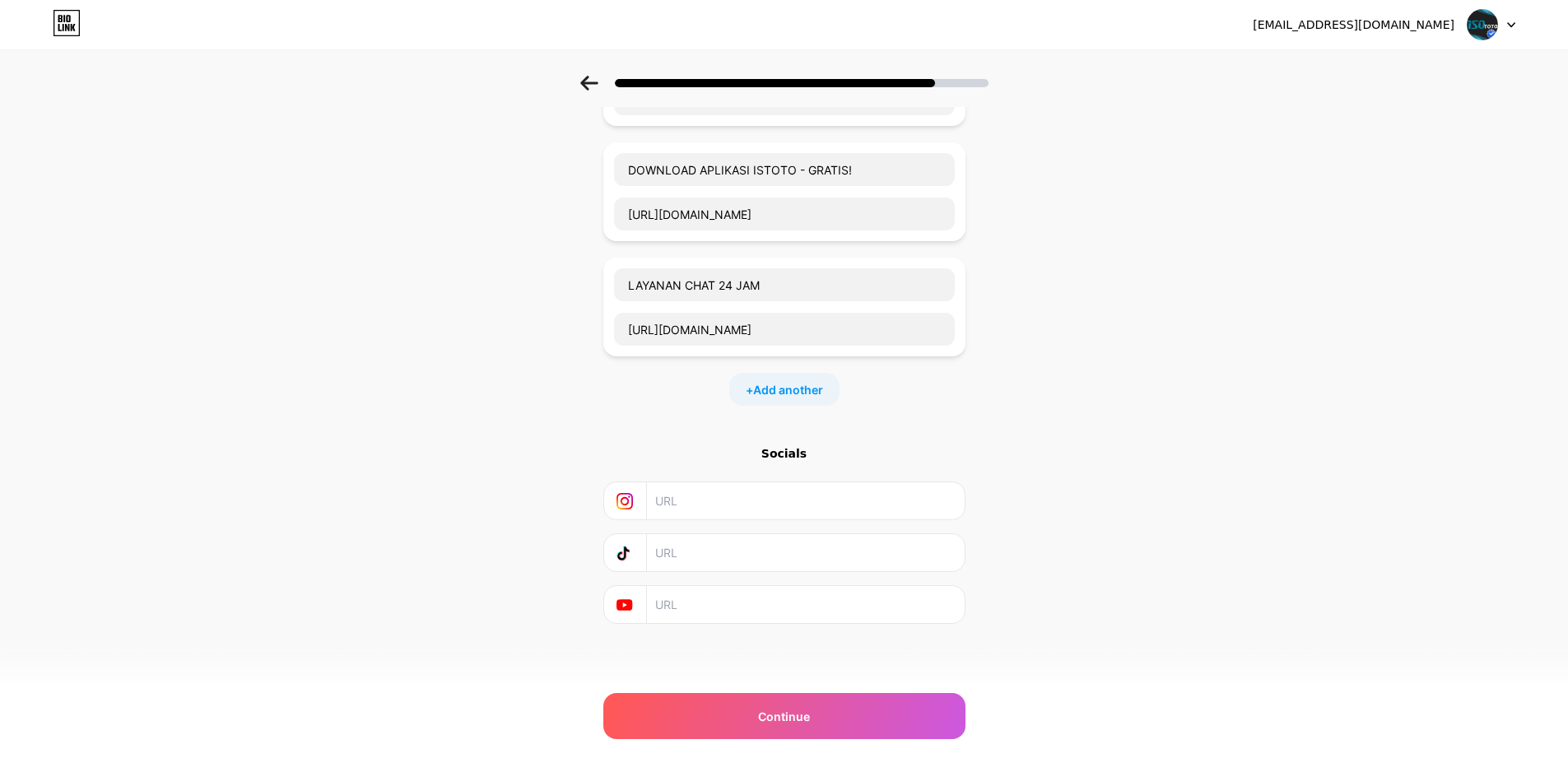
click at [680, 554] on input "text" at bounding box center [804, 552] width 299 height 37
click at [696, 593] on input "text" at bounding box center [804, 604] width 299 height 37
click at [780, 723] on span "Continue" at bounding box center [784, 716] width 52 height 17
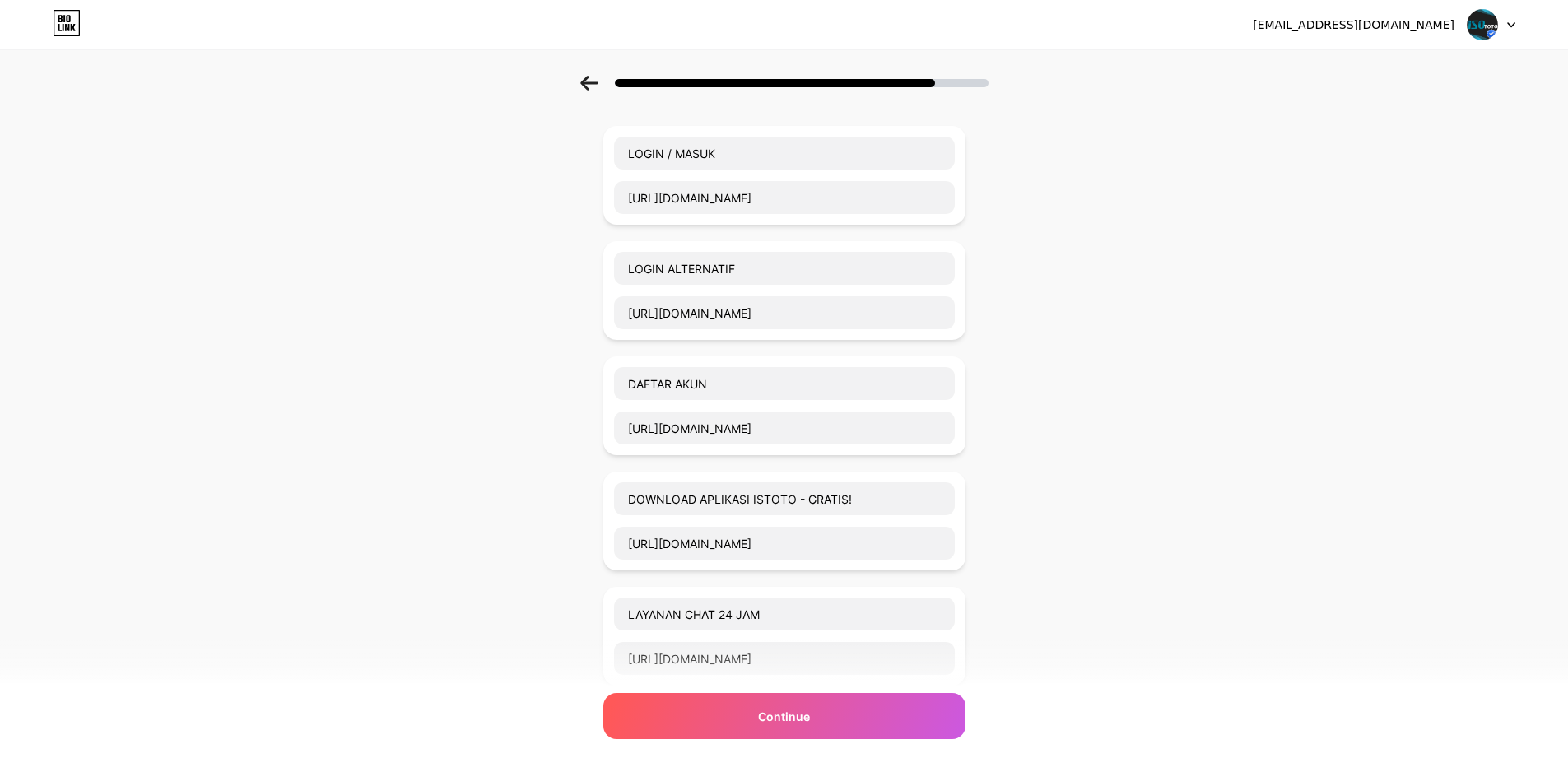
scroll to position [0, 0]
click at [440, 419] on div "Start with a link Add anything you want your followers to see. LOGIN / MASUK [U…" at bounding box center [784, 513] width 1568 height 1039
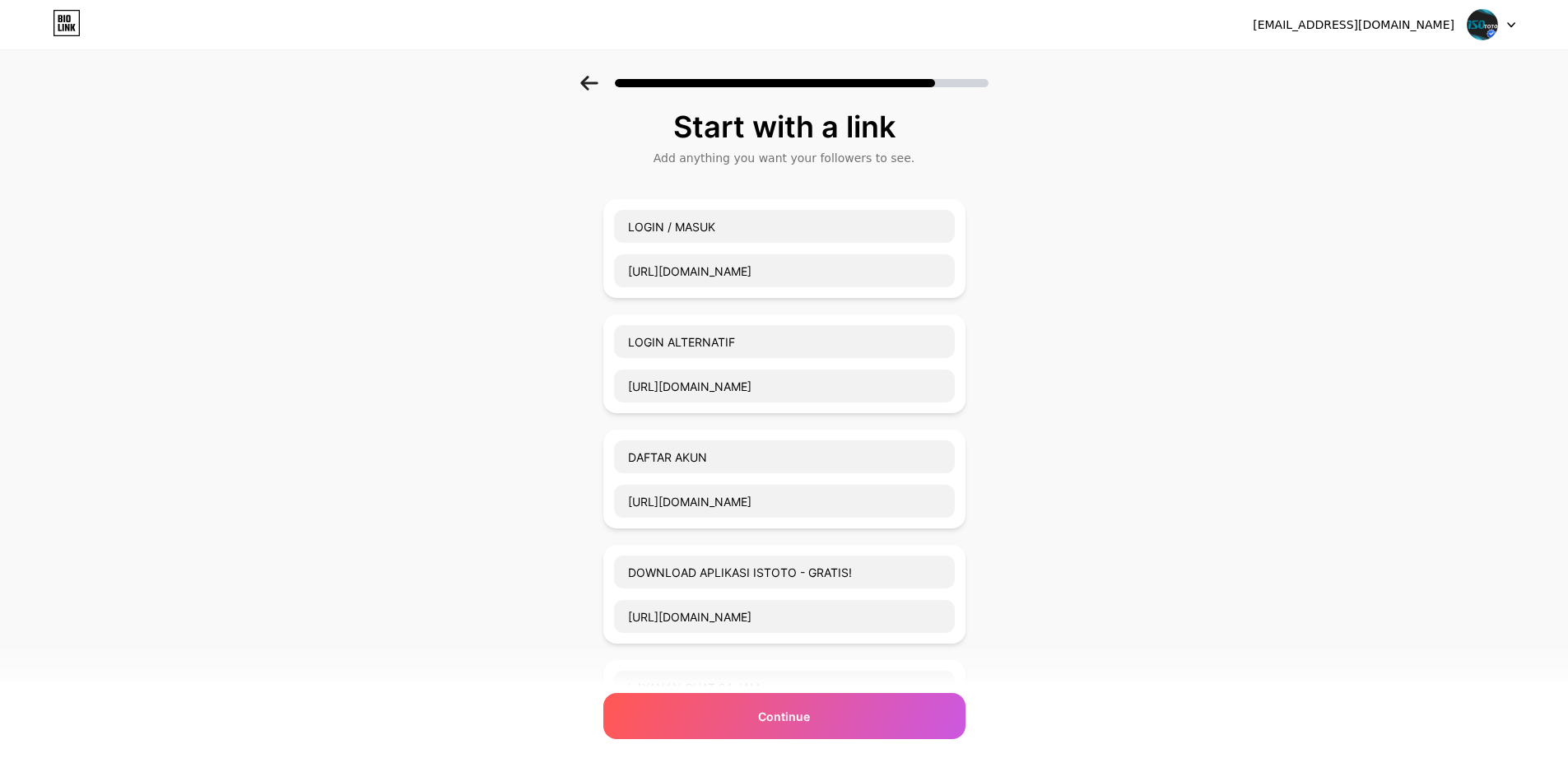
scroll to position [82, 0]
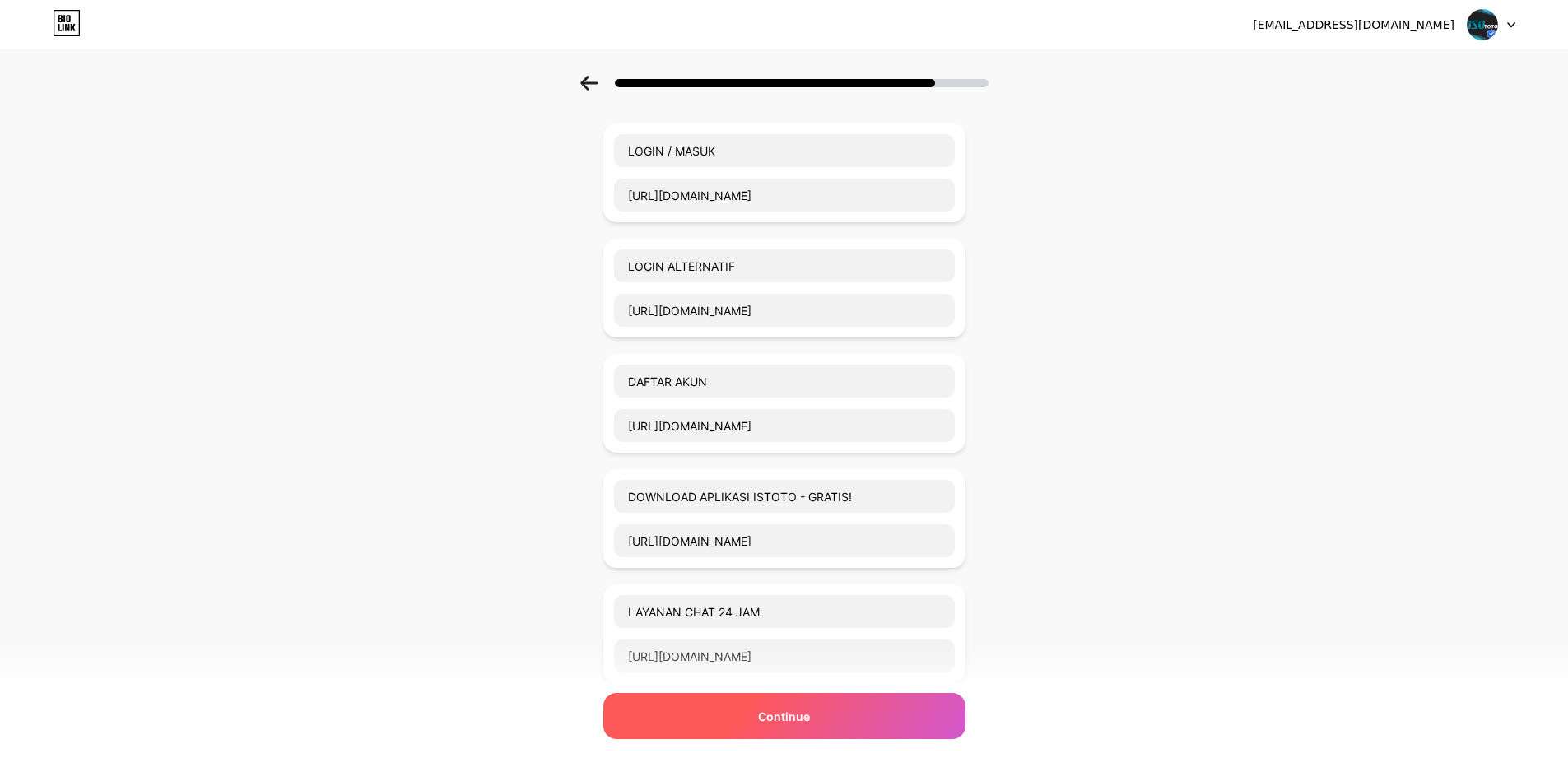
click at [776, 714] on span "Continue" at bounding box center [784, 716] width 52 height 17
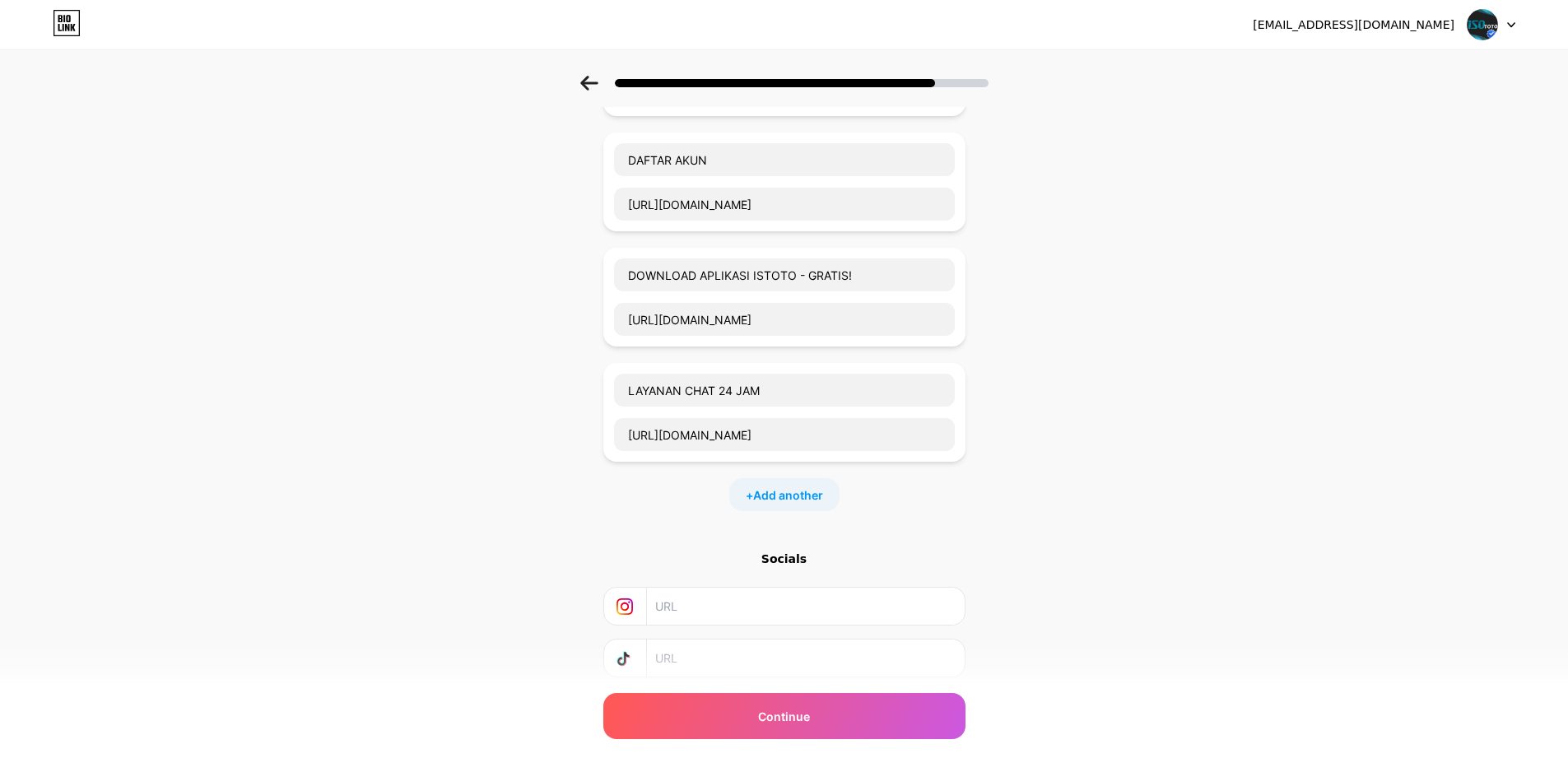
scroll to position [409, 0]
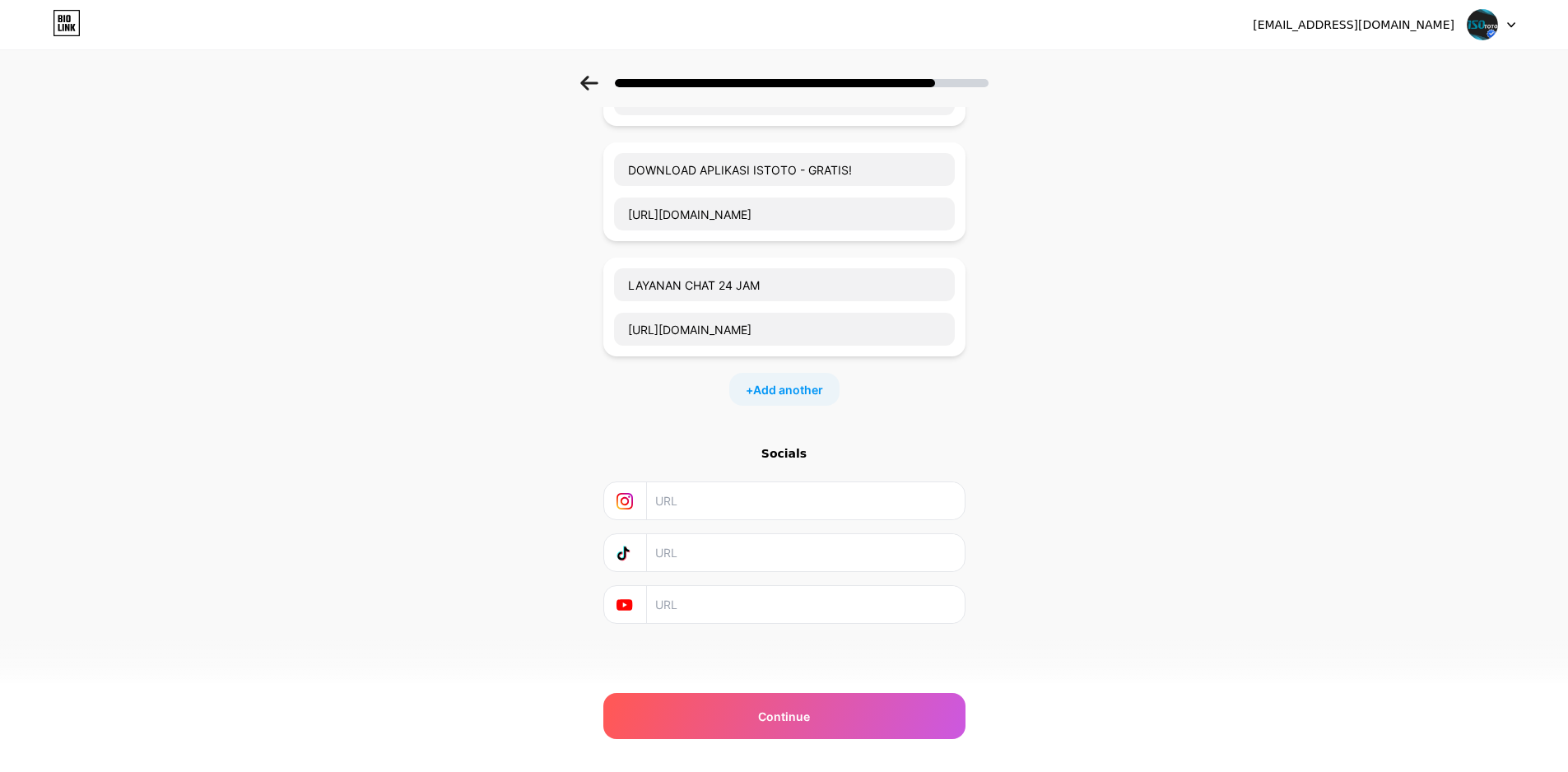
click at [740, 510] on input "text" at bounding box center [804, 501] width 299 height 37
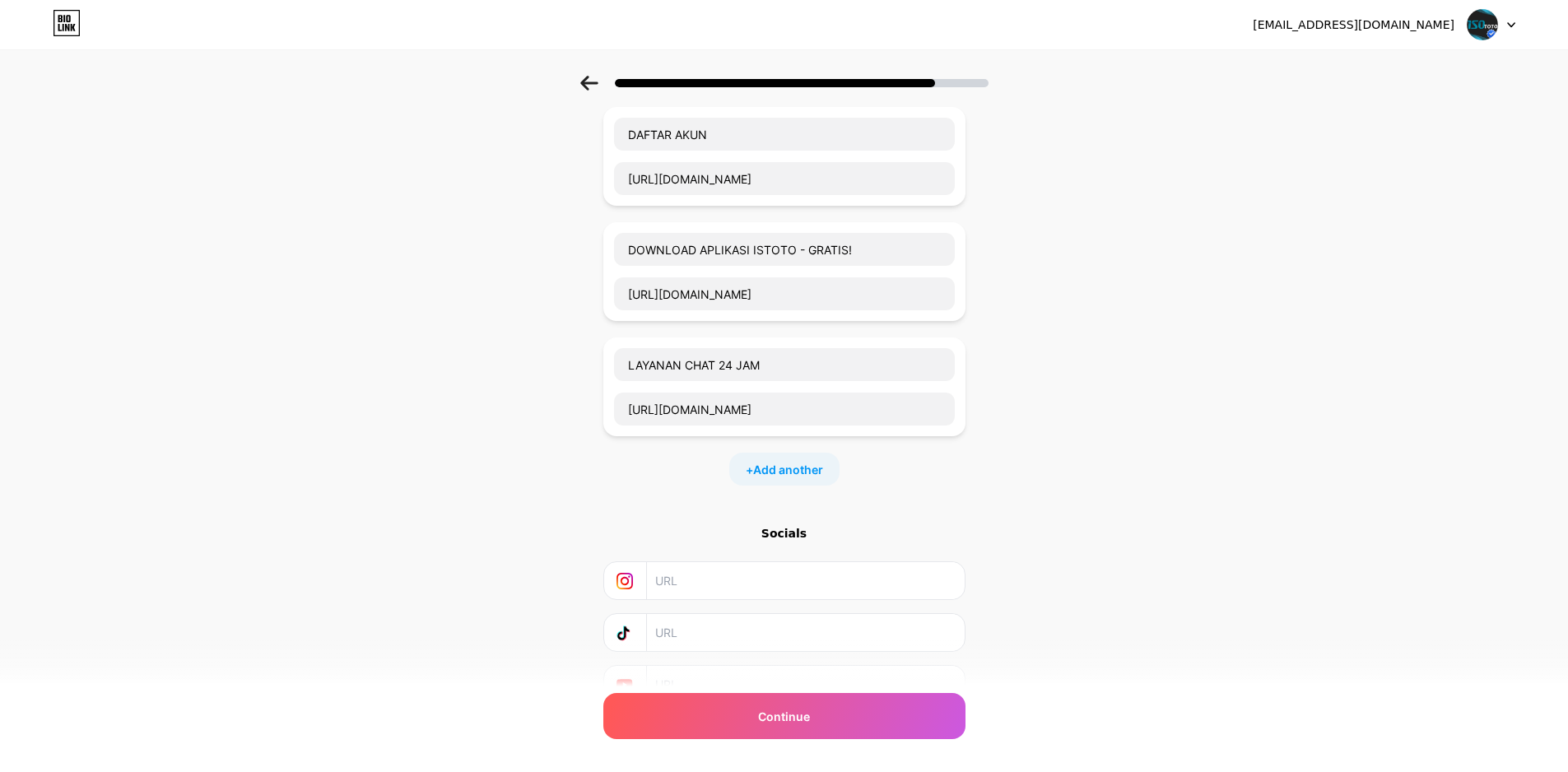
scroll to position [0, 0]
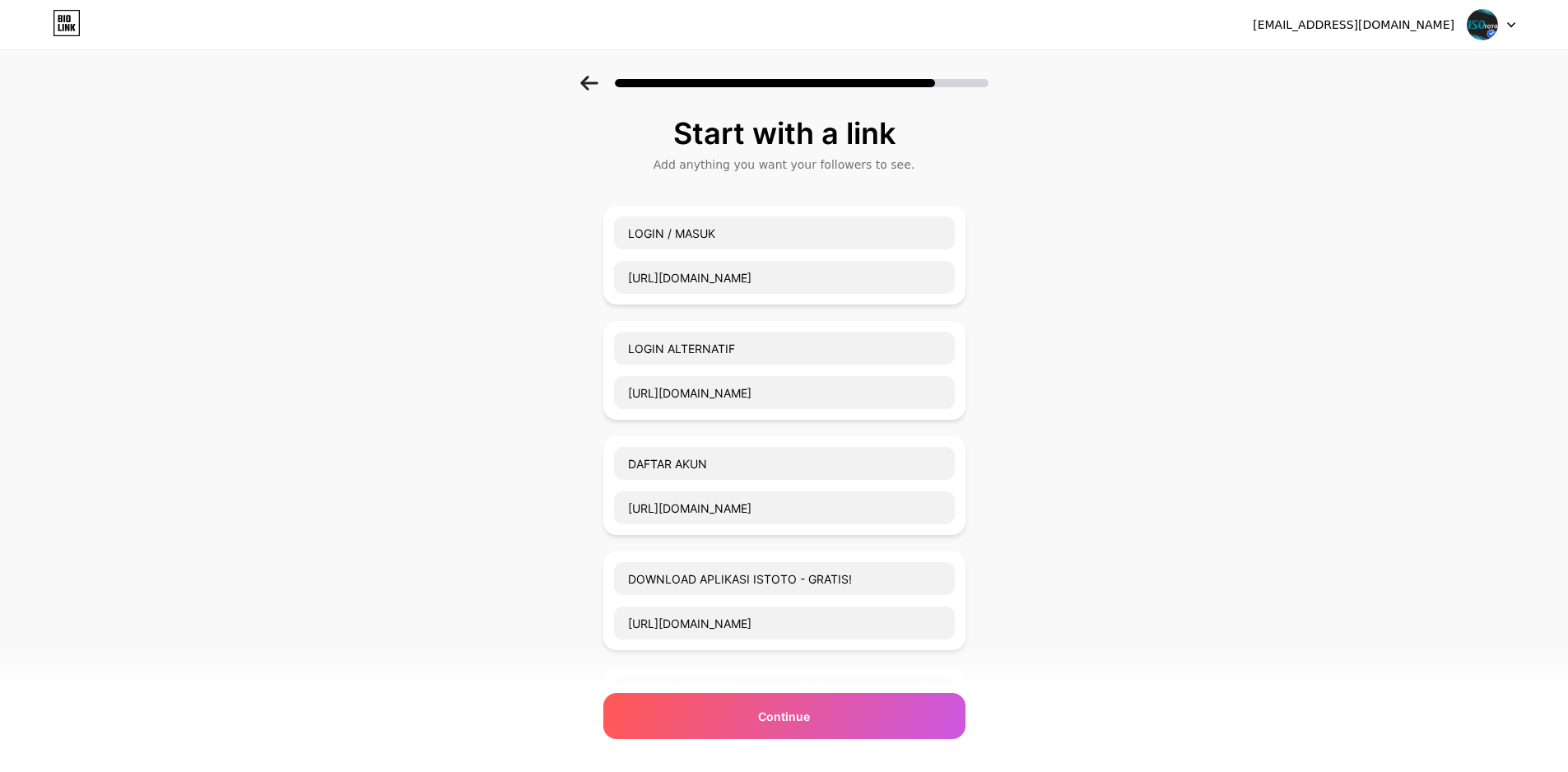
click at [1003, 297] on div "Start with a link Add anything you want your followers to see. LOGIN / MASUK [U…" at bounding box center [784, 595] width 1568 height 1039
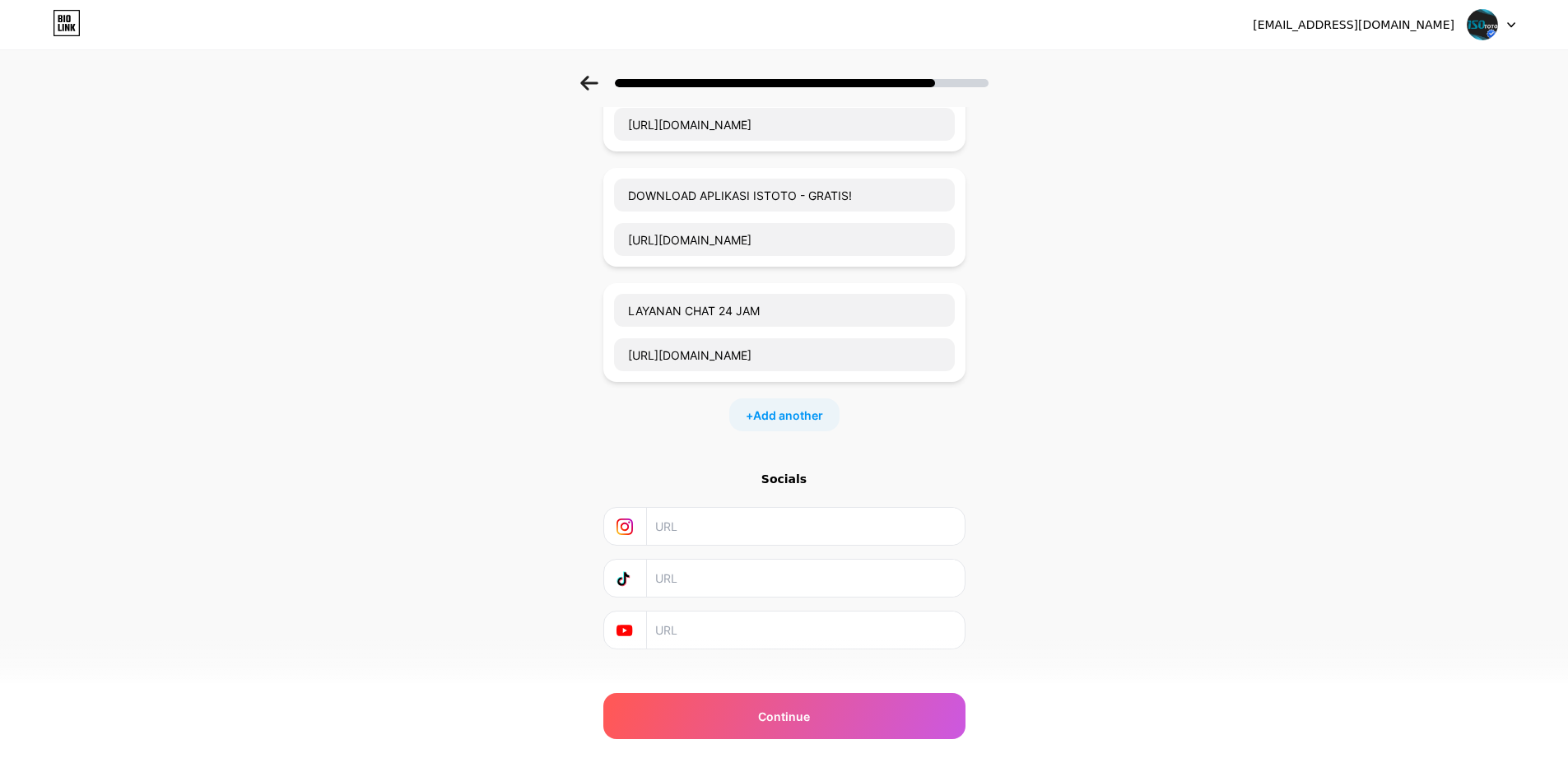
scroll to position [409, 0]
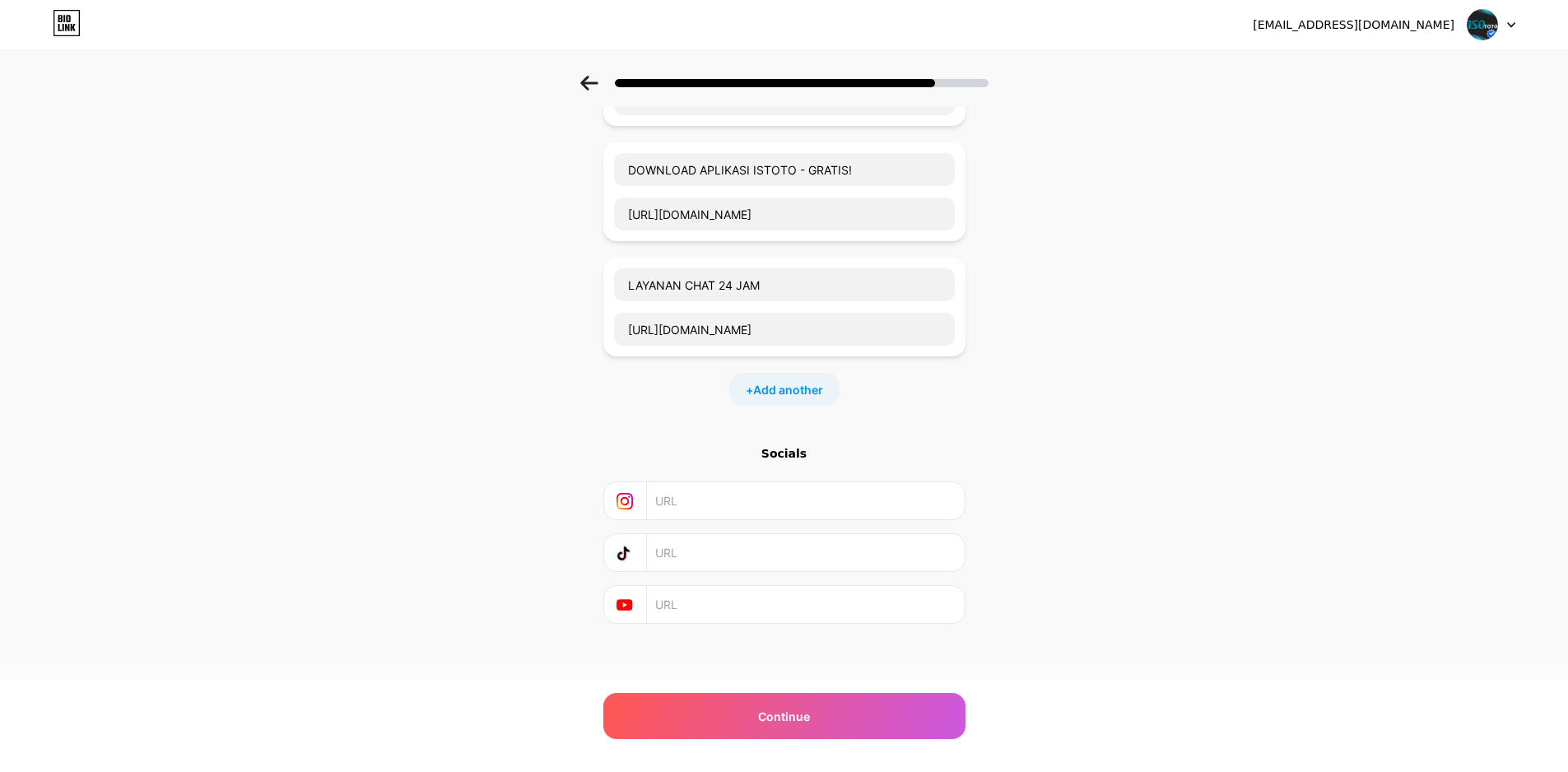
drag, startPoint x: 494, startPoint y: 578, endPoint x: 749, endPoint y: 525, distance: 260.4
click at [495, 578] on div "Start with a link Add anything you want your followers to see. LOGIN / MASUK [U…" at bounding box center [784, 186] width 1568 height 1039
click at [765, 501] on input "text" at bounding box center [804, 501] width 299 height 37
paste input "[URL][DOMAIN_NAME]"
type input "[URL][DOMAIN_NAME]"
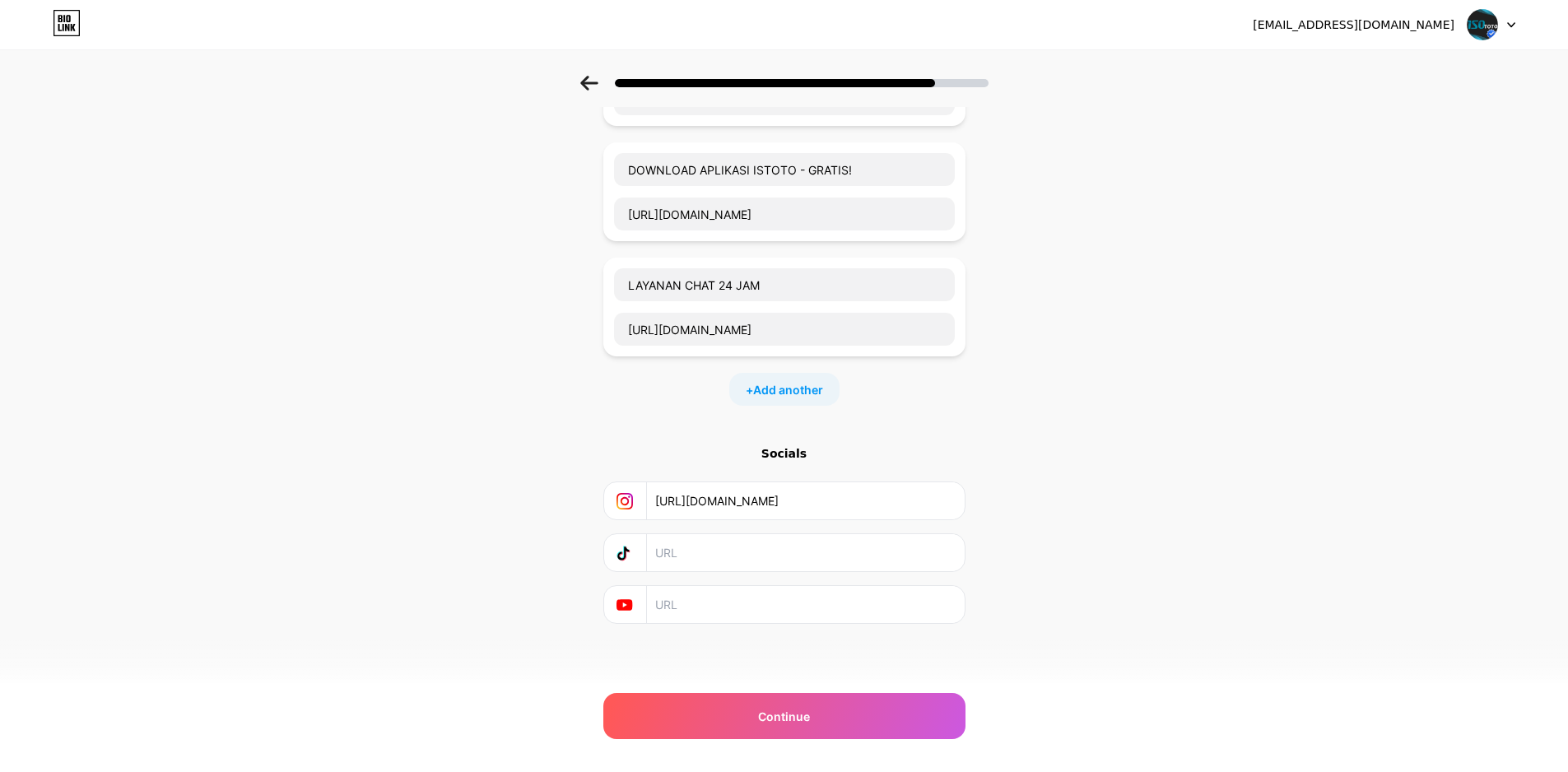
click at [474, 619] on div "Start with a link Add anything you want your followers to see. LOGIN / MASUK [U…" at bounding box center [784, 186] width 1568 height 1039
click at [740, 723] on div "Continue" at bounding box center [784, 716] width 362 height 46
click at [766, 721] on span "Continue" at bounding box center [784, 716] width 52 height 17
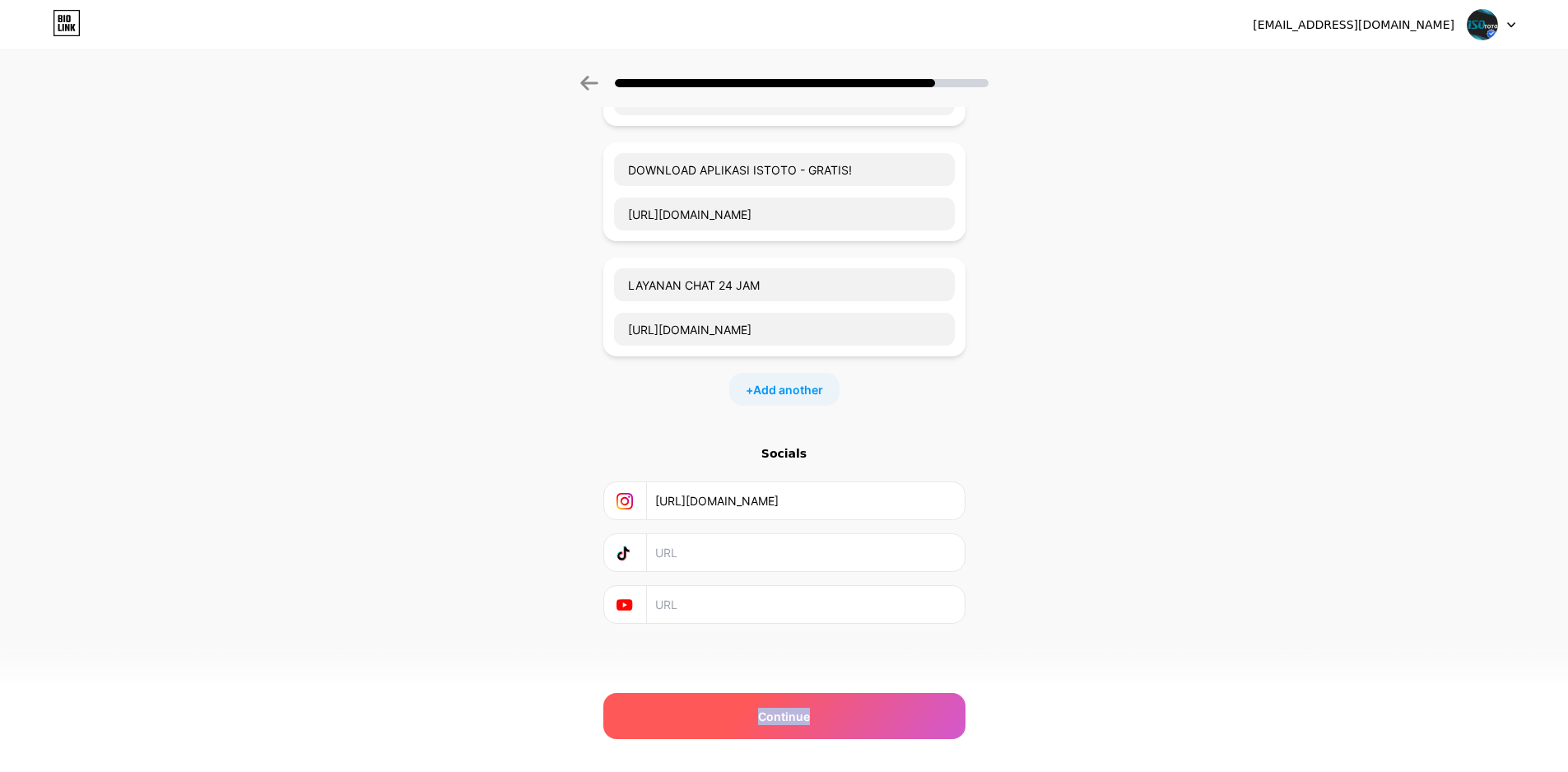
click at [766, 721] on span "Continue" at bounding box center [784, 716] width 52 height 17
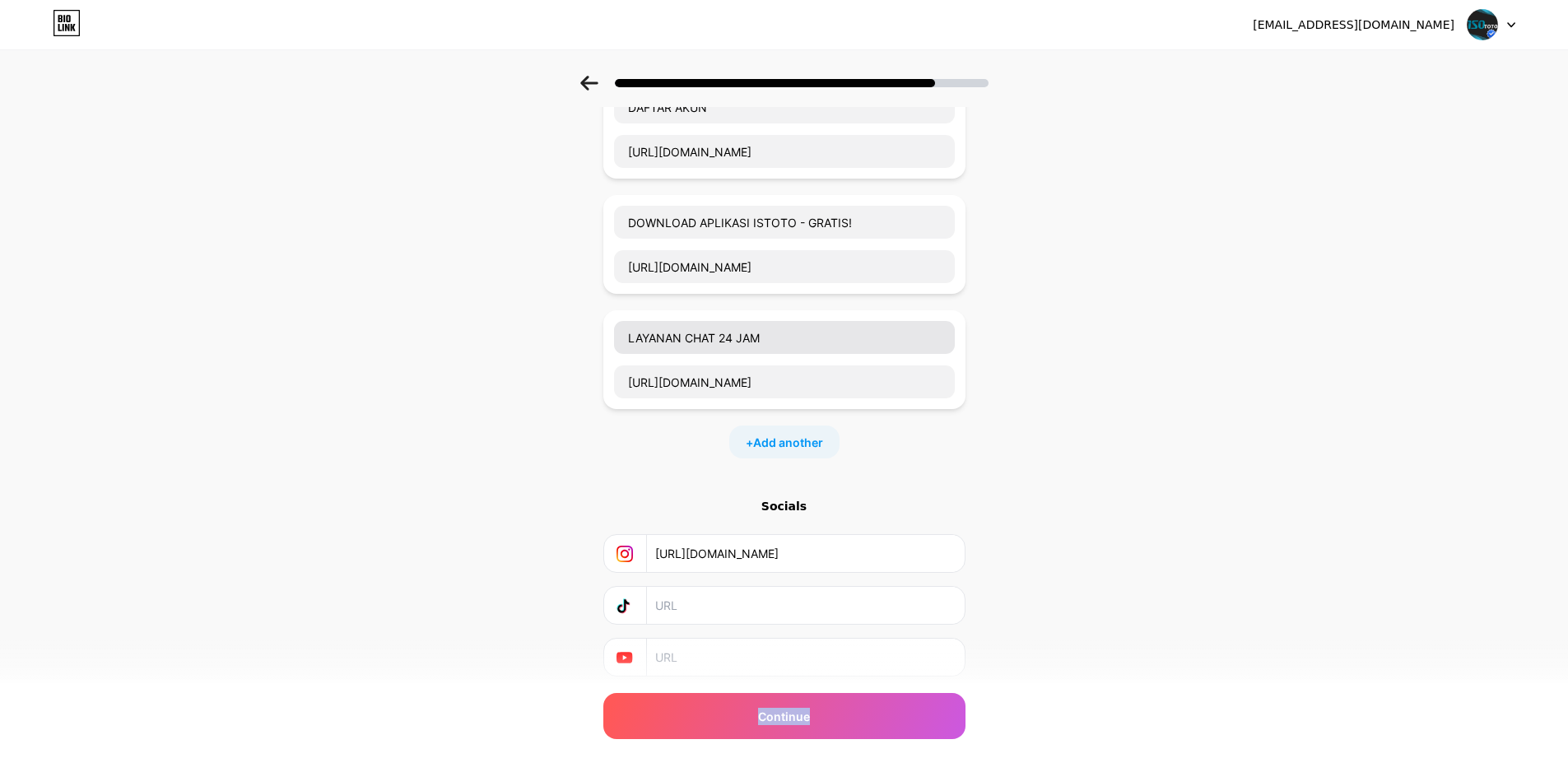
scroll to position [327, 0]
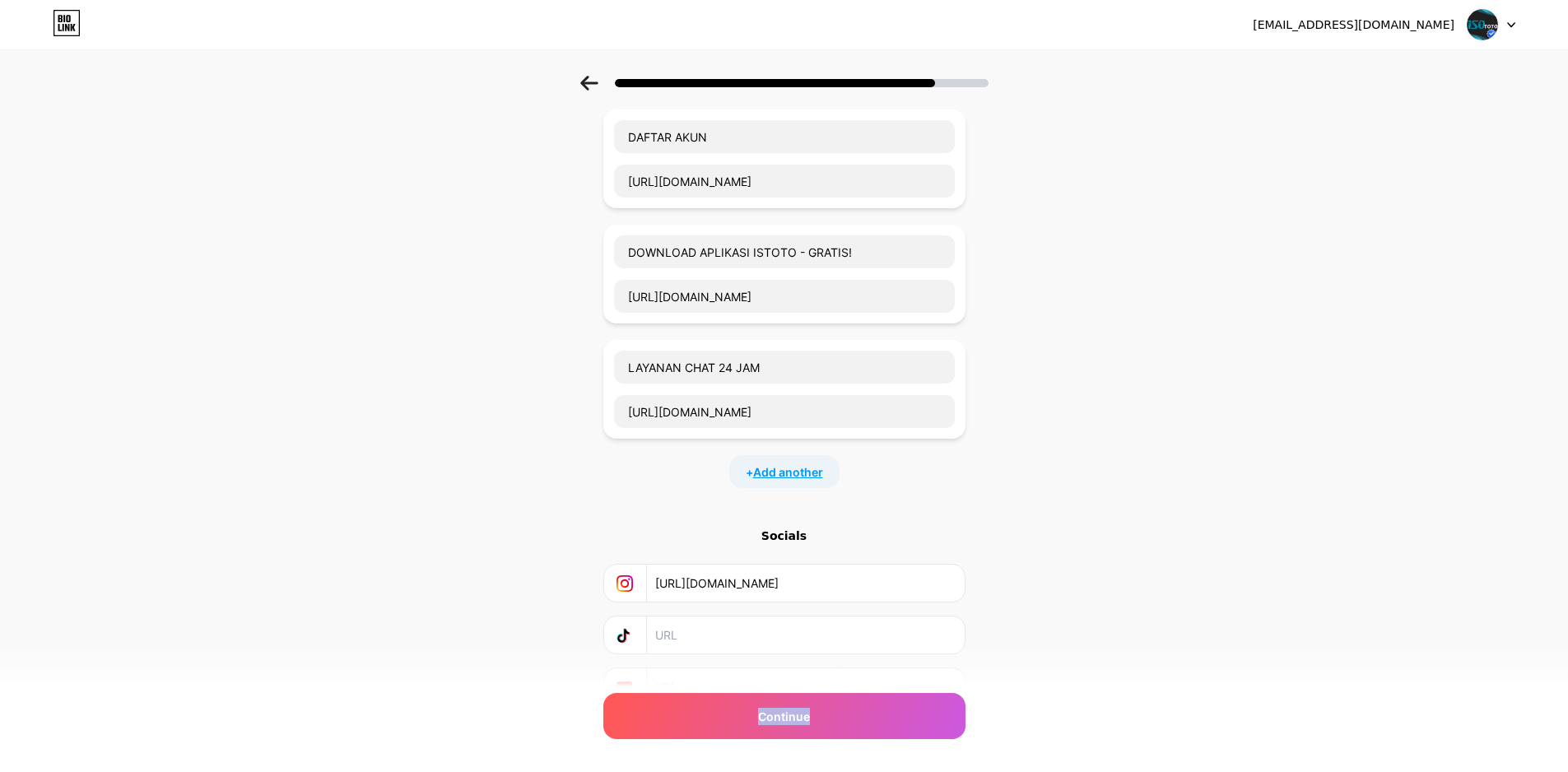
click at [813, 473] on span "Add another" at bounding box center [788, 472] width 70 height 17
click at [679, 480] on input "text" at bounding box center [784, 482] width 341 height 33
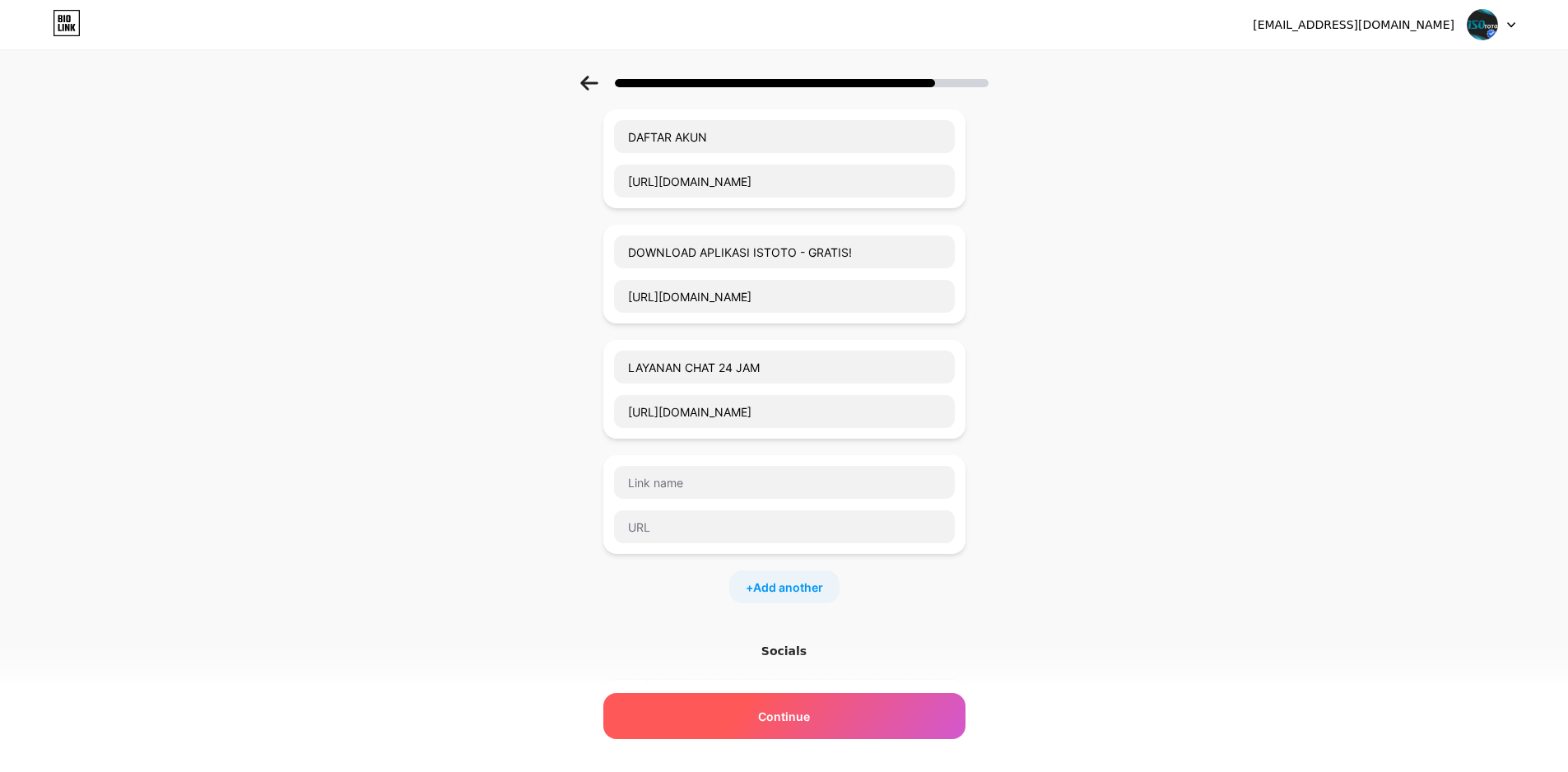
click at [779, 711] on span "Continue" at bounding box center [784, 716] width 52 height 17
click at [590, 80] on icon at bounding box center [588, 83] width 17 height 15
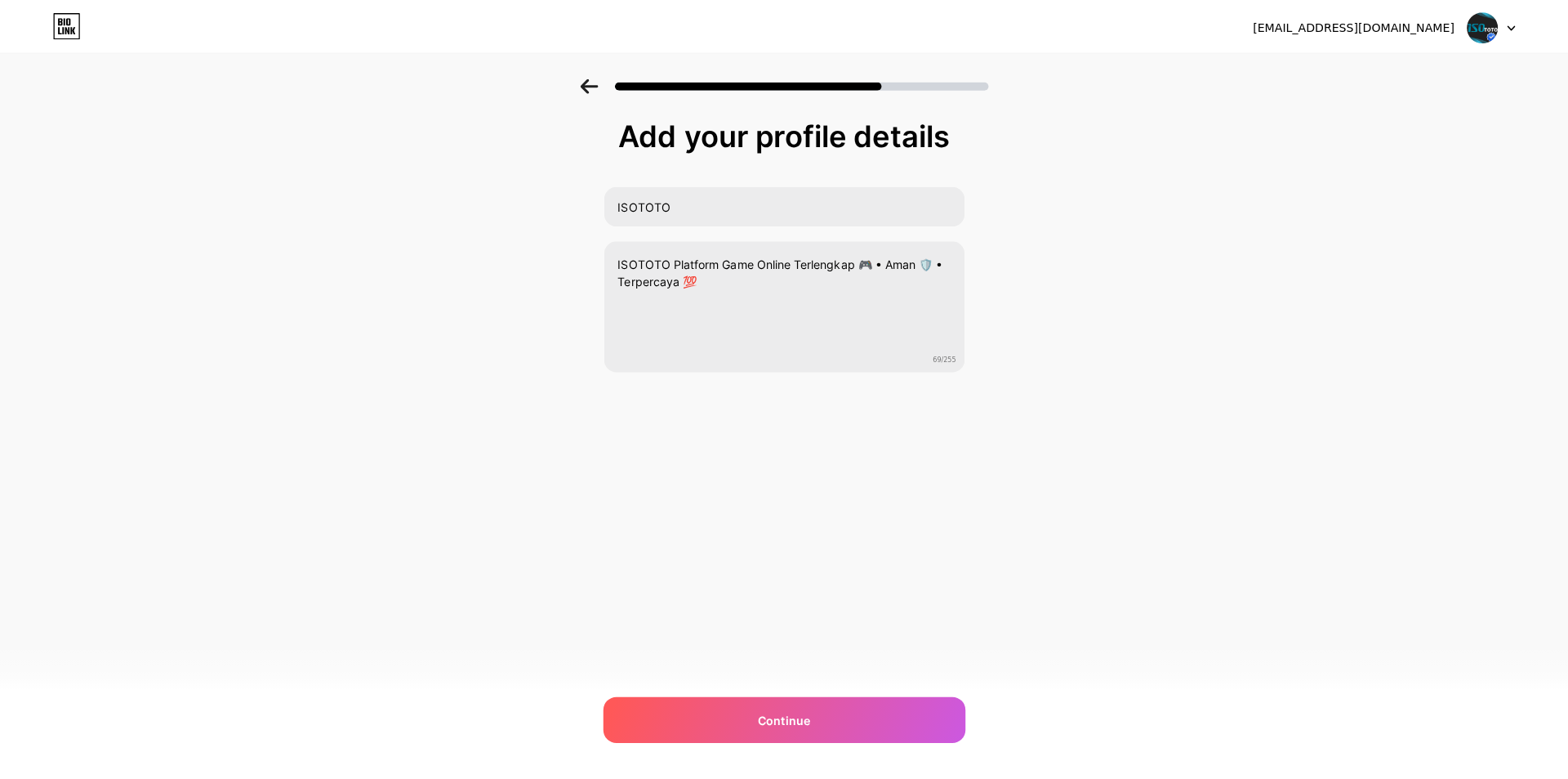
scroll to position [0, 0]
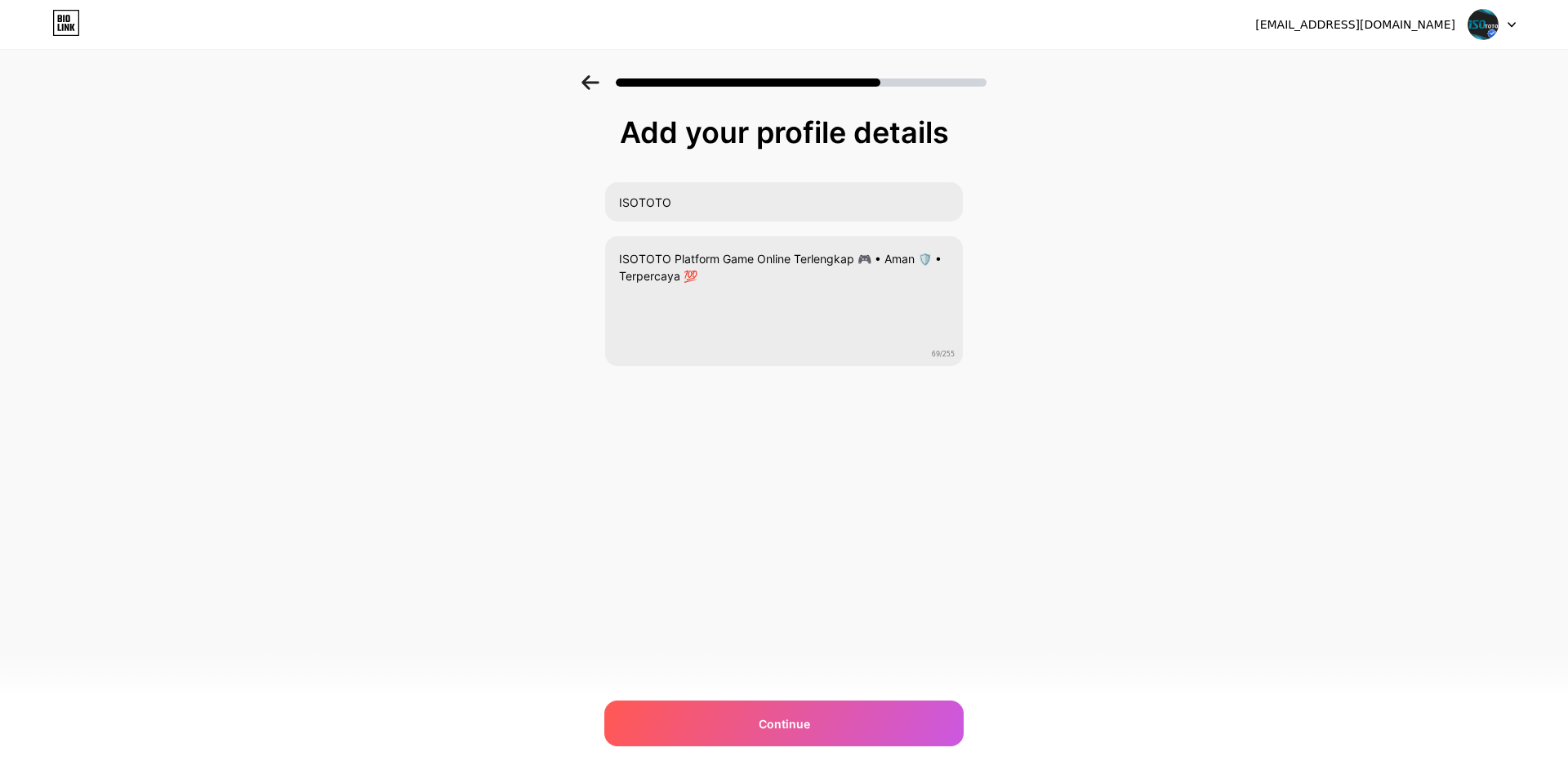
click at [775, 697] on div "[EMAIL_ADDRESS][DOMAIN_NAME] Logout Link Copied Add your profile details ISOTOT…" at bounding box center [784, 389] width 1568 height 779
click at [776, 713] on div "Continue" at bounding box center [784, 723] width 359 height 46
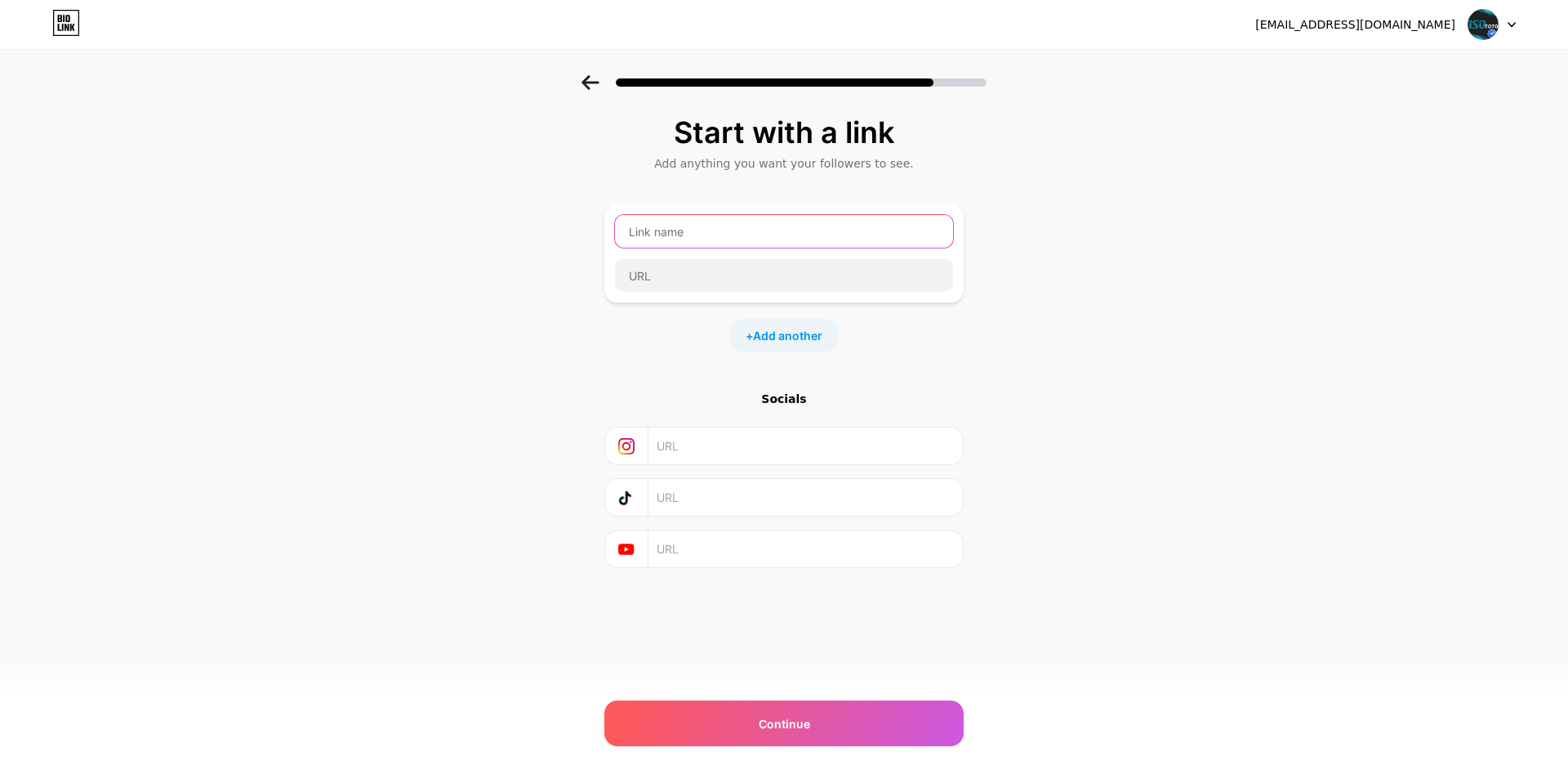
click at [725, 242] on input "text" at bounding box center [784, 231] width 338 height 33
type input "LOGIN / MASUK"
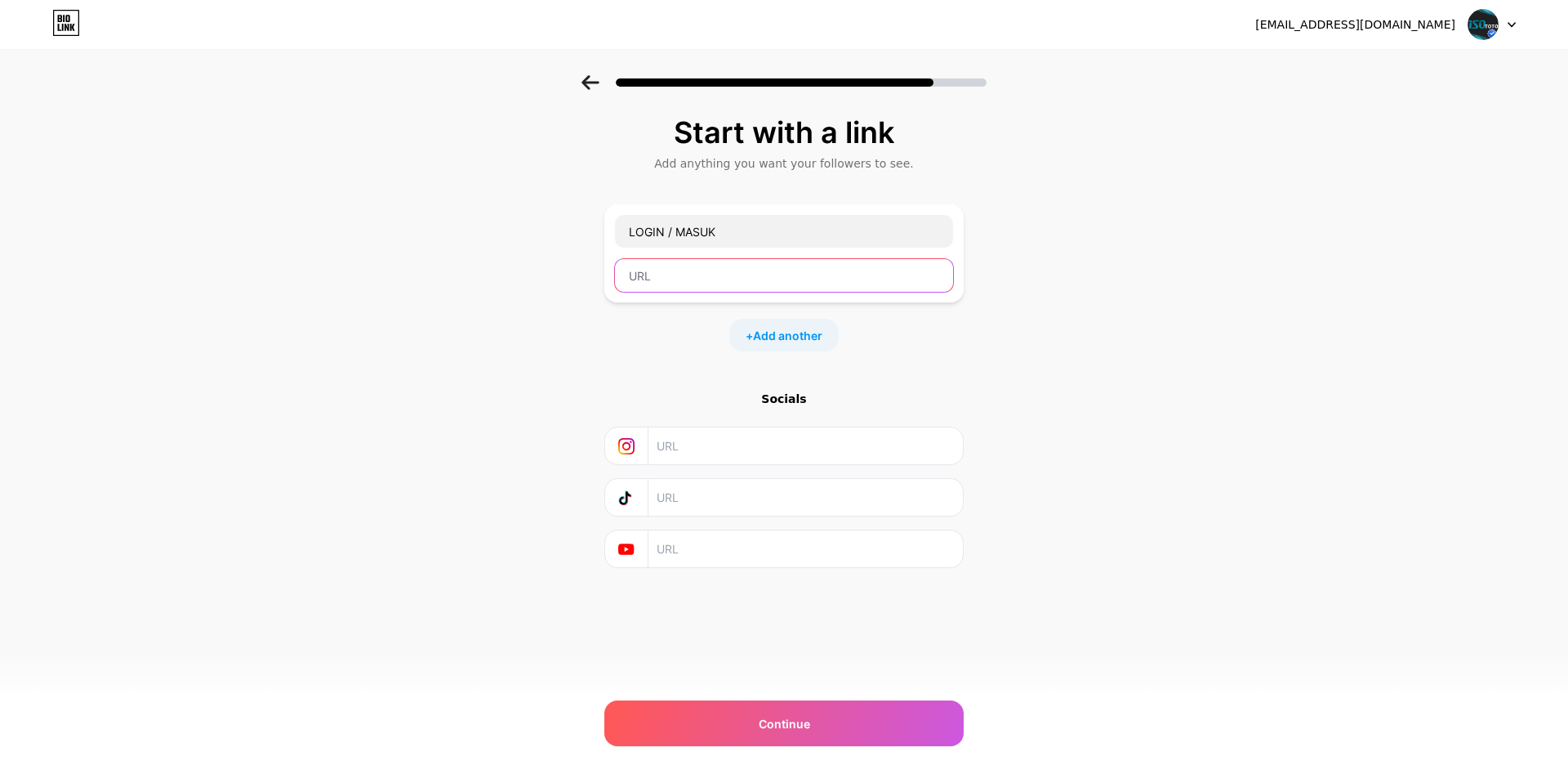
click at [664, 278] on input "text" at bounding box center [784, 275] width 338 height 33
paste input "[URL][DOMAIN_NAME]"
type input "[URL][DOMAIN_NAME]"
click at [1009, 385] on div "Start with a link Add anything you want your followers to see. LOGIN / MASUK [U…" at bounding box center [784, 362] width 1568 height 574
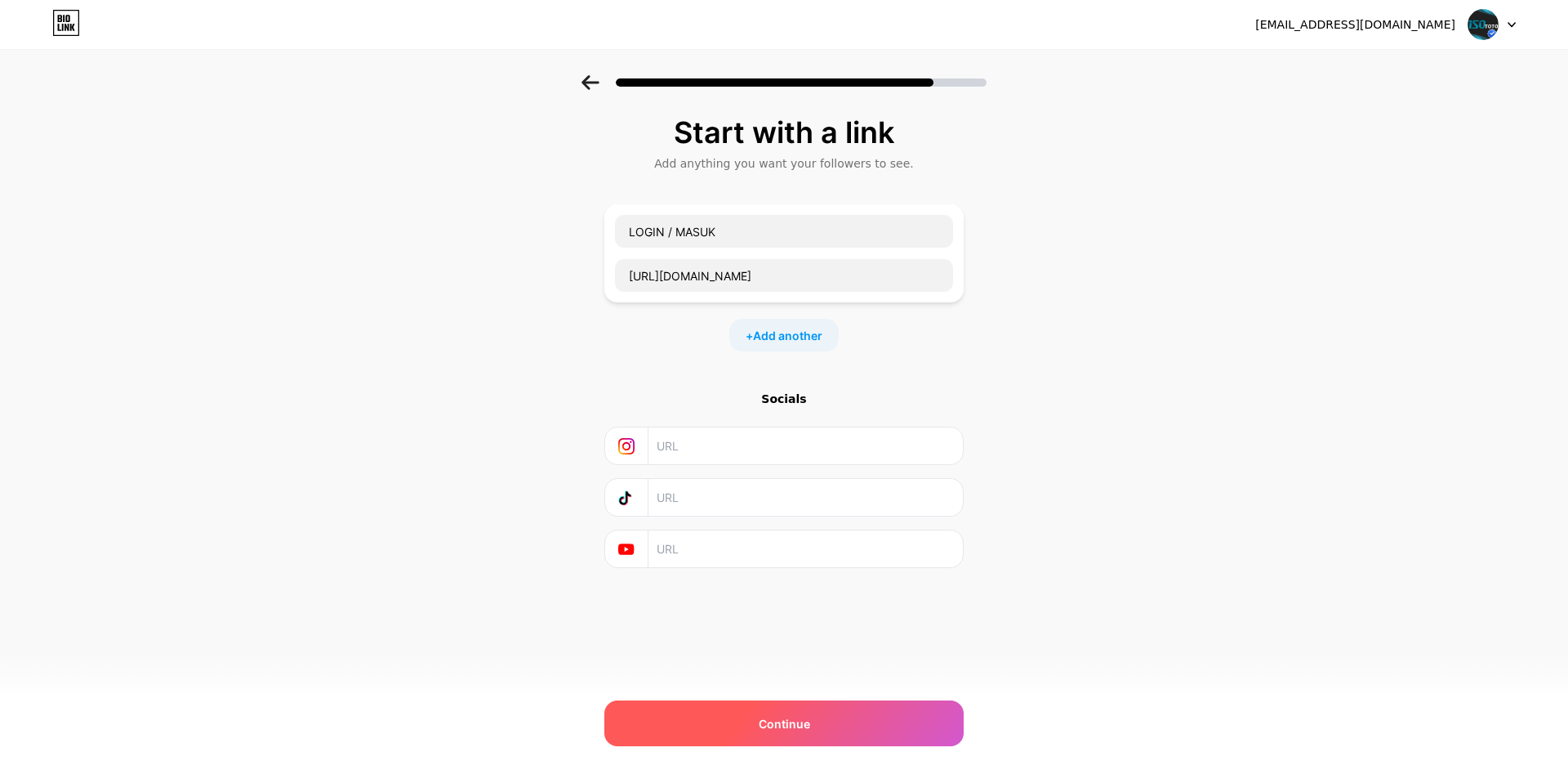
click at [789, 717] on span "Continue" at bounding box center [784, 723] width 52 height 17
click at [705, 456] on input "text" at bounding box center [805, 446] width 296 height 37
click at [524, 588] on div "Start with a link Add anything you want your followers to see. LOGIN / MASUK [U…" at bounding box center [784, 362] width 1568 height 574
click at [728, 448] on input "text" at bounding box center [805, 446] width 296 height 37
paste input "[URL][DOMAIN_NAME]"
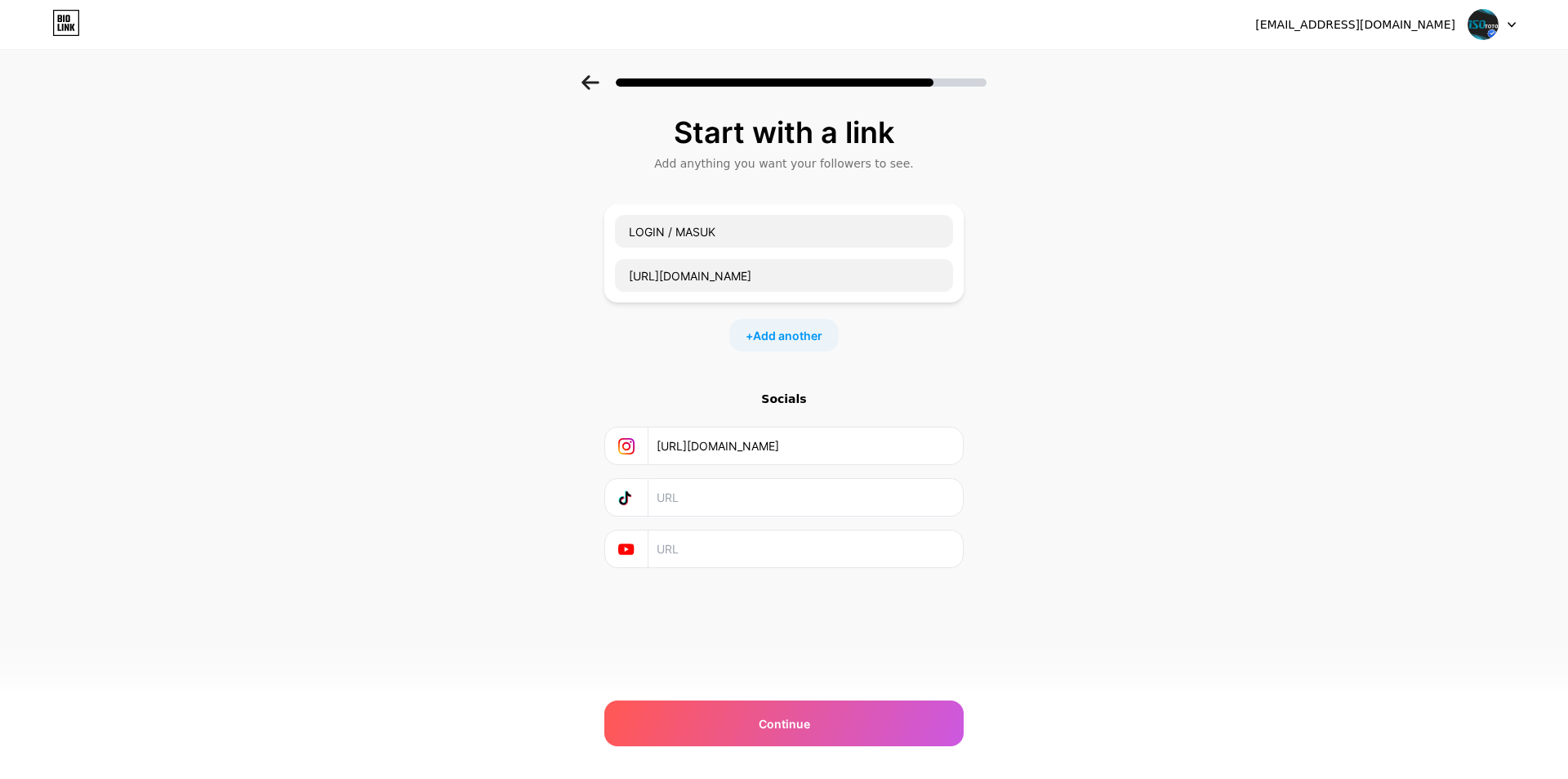
type input "[URL][DOMAIN_NAME]"
drag, startPoint x: 366, startPoint y: 541, endPoint x: 671, endPoint y: 541, distance: 305.0
click at [366, 541] on div "Start with a link Add anything you want your followers to see. LOGIN / MASUK [U…" at bounding box center [784, 362] width 1568 height 574
click at [762, 541] on input "text" at bounding box center [805, 548] width 296 height 37
paste input "[URL][DOMAIN_NAME]"
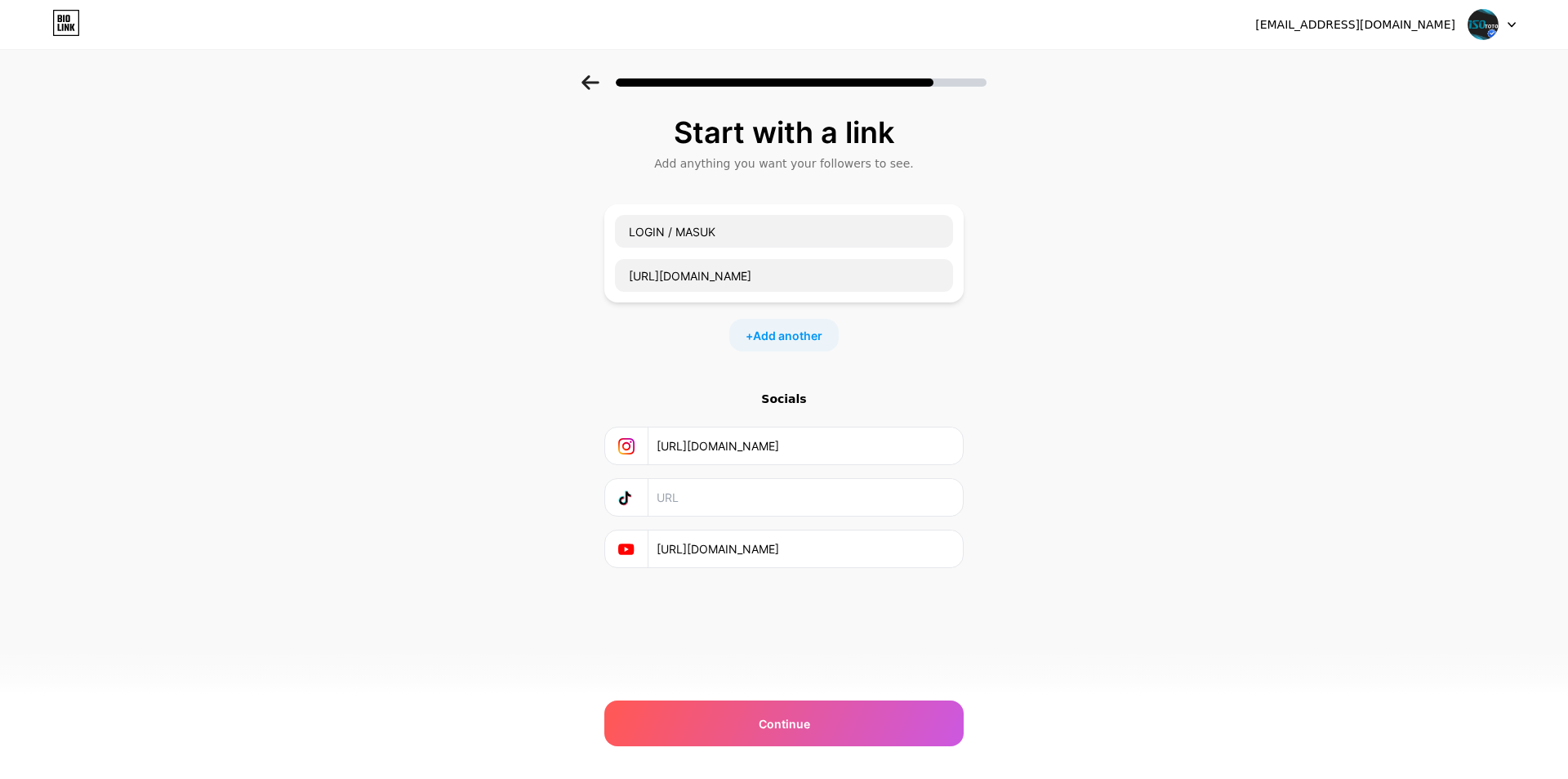
type input "[URL][DOMAIN_NAME]"
click at [339, 550] on div "Start with a link Add anything you want your followers to see. LOGIN / MASUK [U…" at bounding box center [784, 362] width 1568 height 574
click at [716, 502] on input "text" at bounding box center [805, 497] width 296 height 37
paste input "[URL][DOMAIN_NAME]"
type input "[URL][DOMAIN_NAME]"
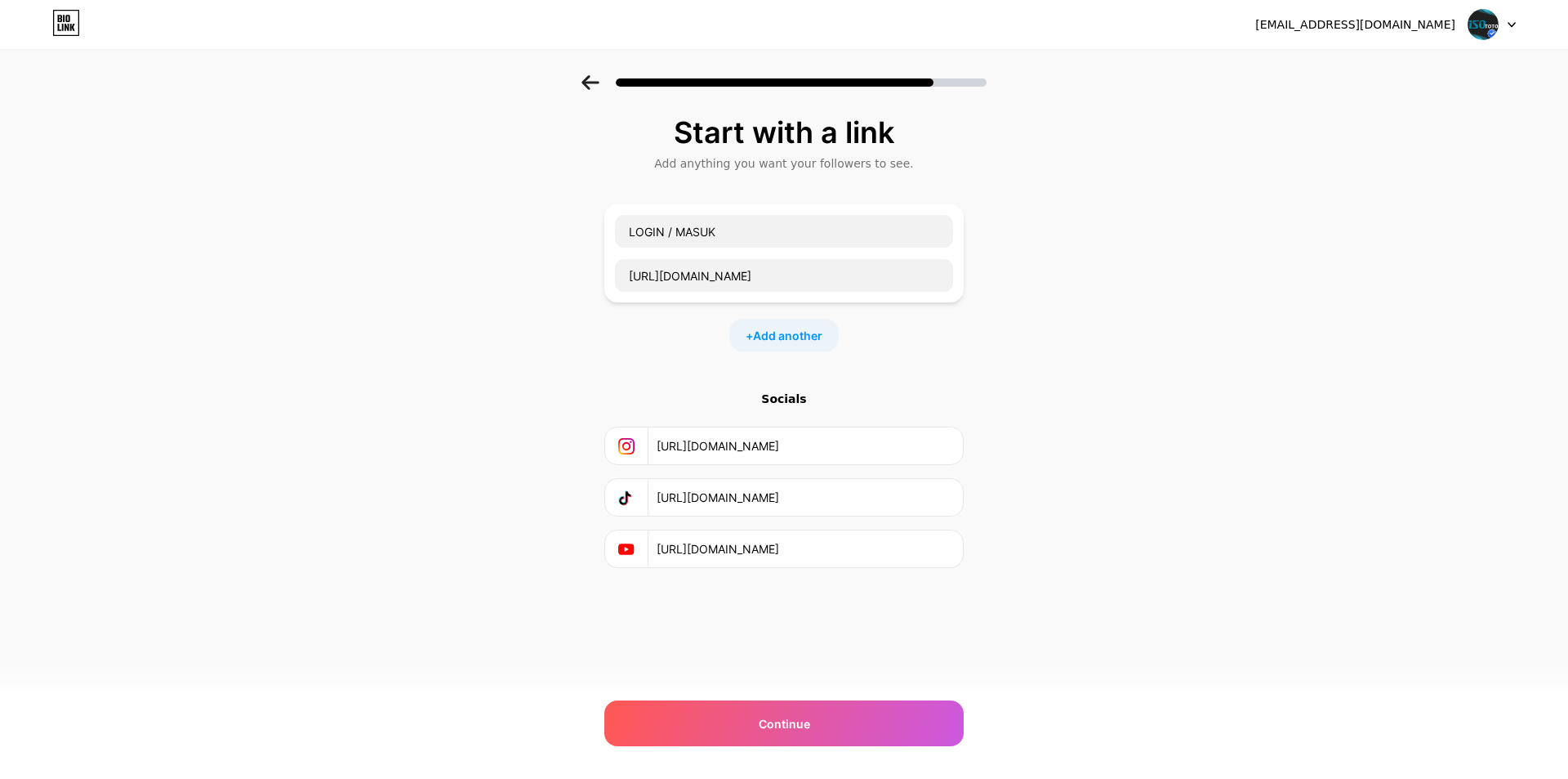
click at [516, 581] on div "Start with a link Add anything you want your followers to see. LOGIN / MASUK [U…" at bounding box center [784, 362] width 1568 height 574
click at [766, 716] on span "Continue" at bounding box center [784, 723] width 52 height 17
click at [802, 716] on span "Continue" at bounding box center [784, 723] width 52 height 17
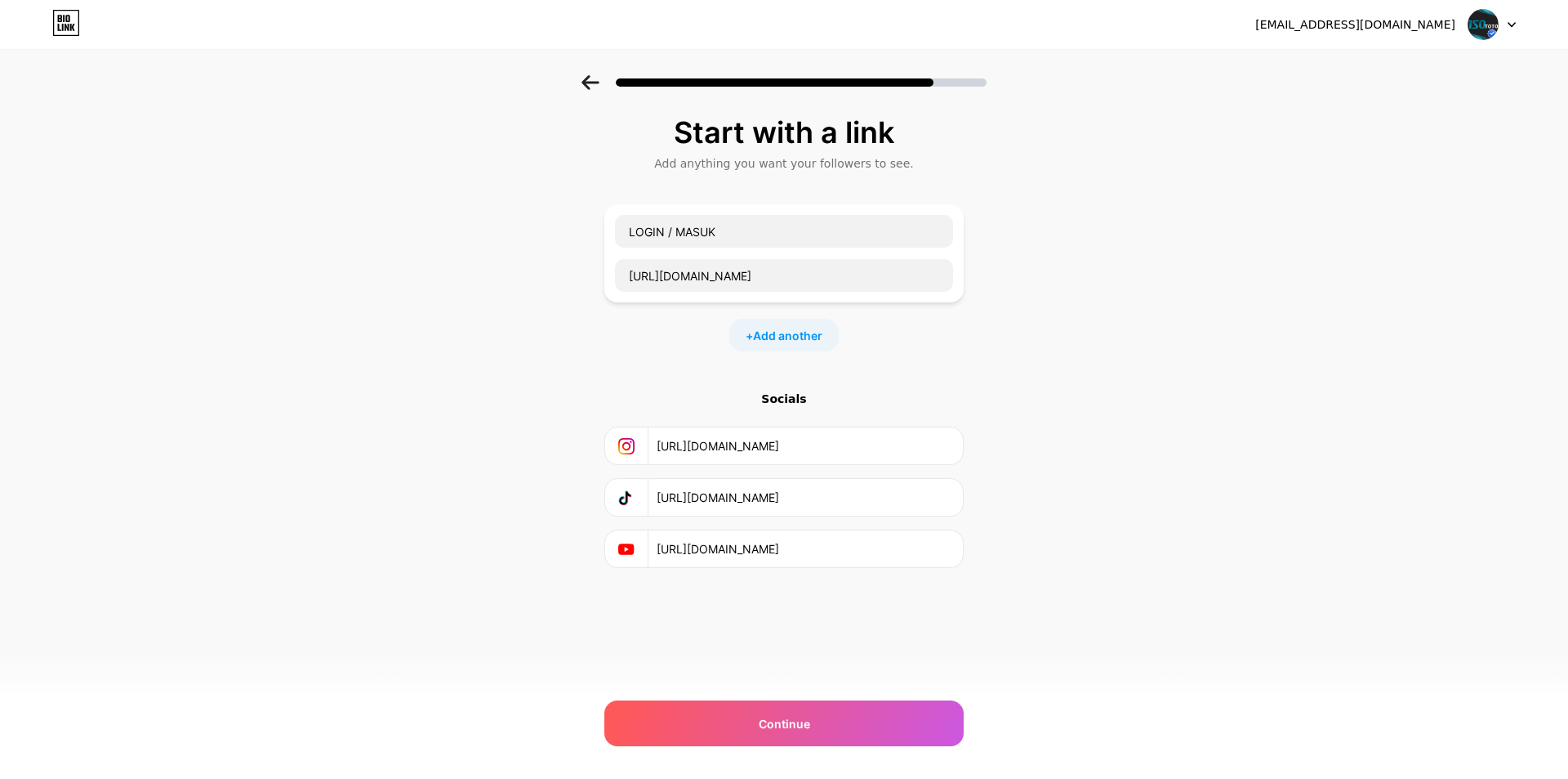
click at [1264, 255] on div "Start with a link Add anything you want your followers to see. LOGIN / MASUK [U…" at bounding box center [784, 362] width 1568 height 574
click at [1435, 29] on div "[EMAIL_ADDRESS][DOMAIN_NAME]" at bounding box center [1355, 25] width 200 height 17
click at [1515, 28] on div at bounding box center [1493, 25] width 47 height 29
click at [1153, 347] on div "Start with a link Add anything you want your followers to see. LOGIN / MASUK [U…" at bounding box center [784, 362] width 1568 height 574
